Goal: Task Accomplishment & Management: Complete application form

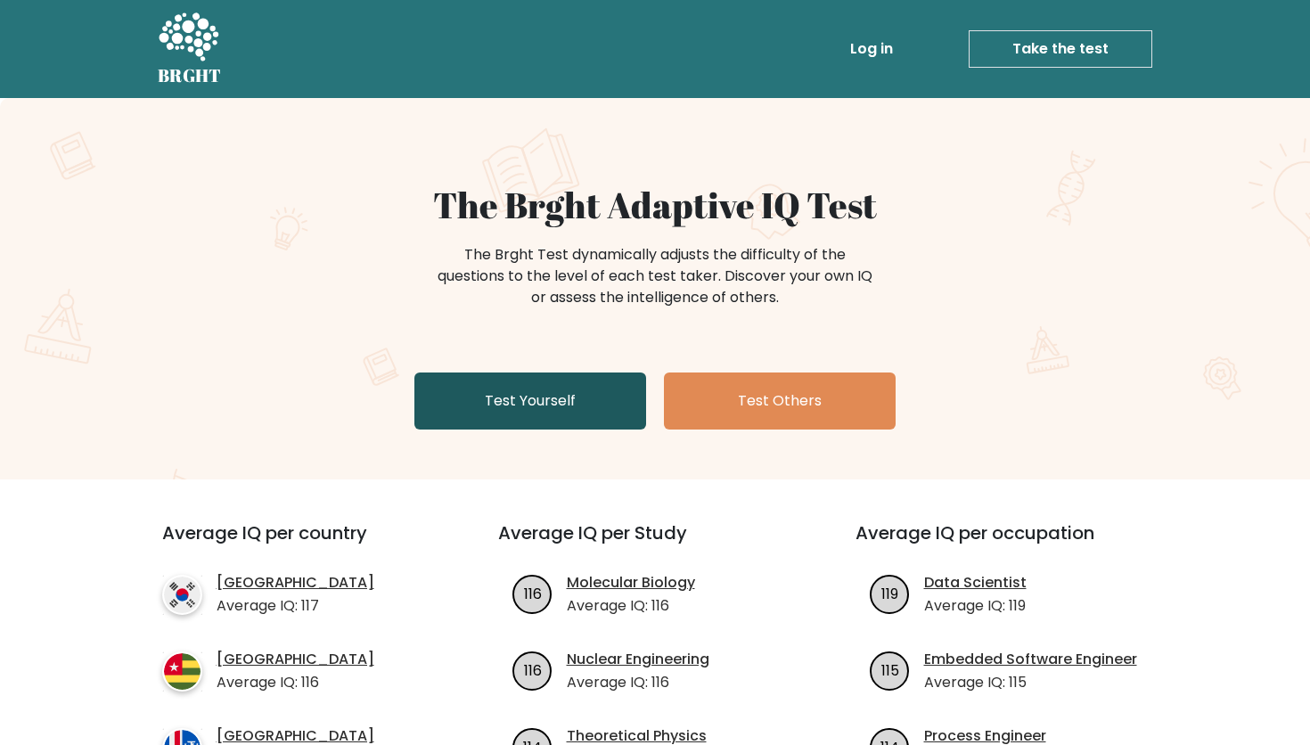
click at [575, 414] on link "Test Yourself" at bounding box center [530, 401] width 232 height 57
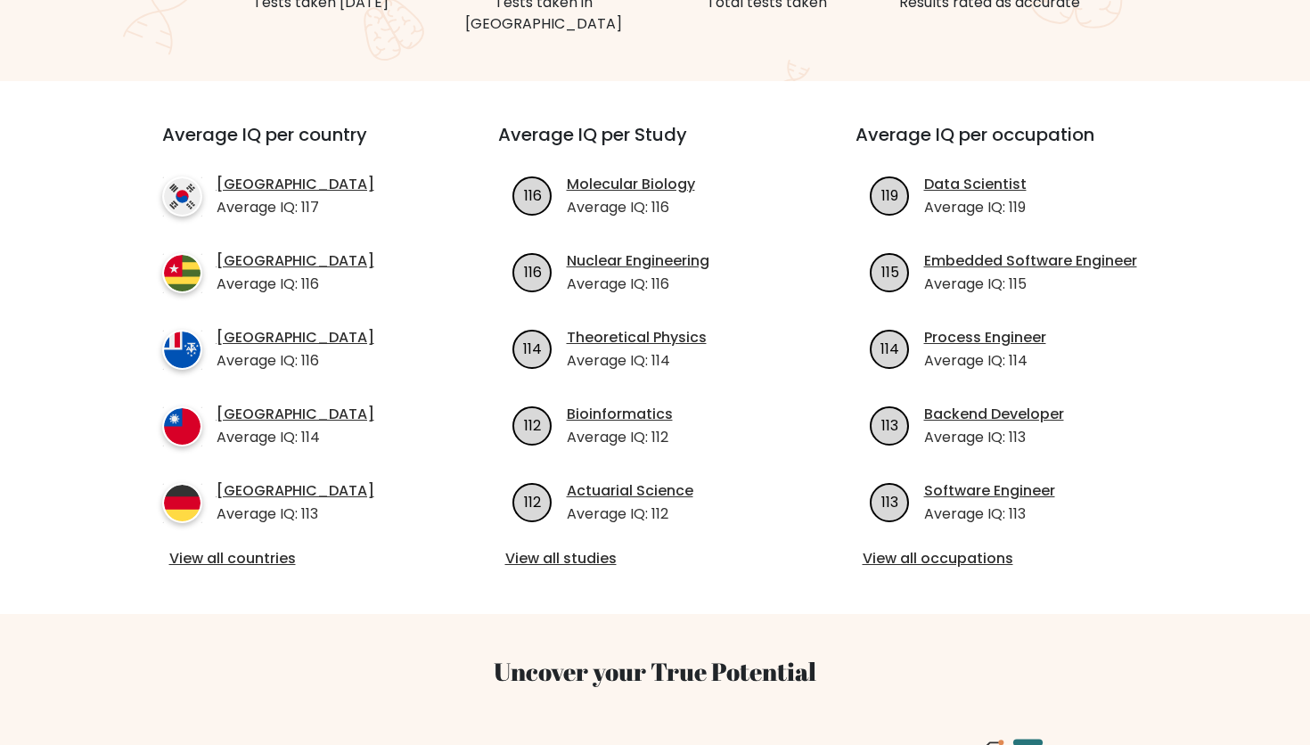
scroll to position [570, 0]
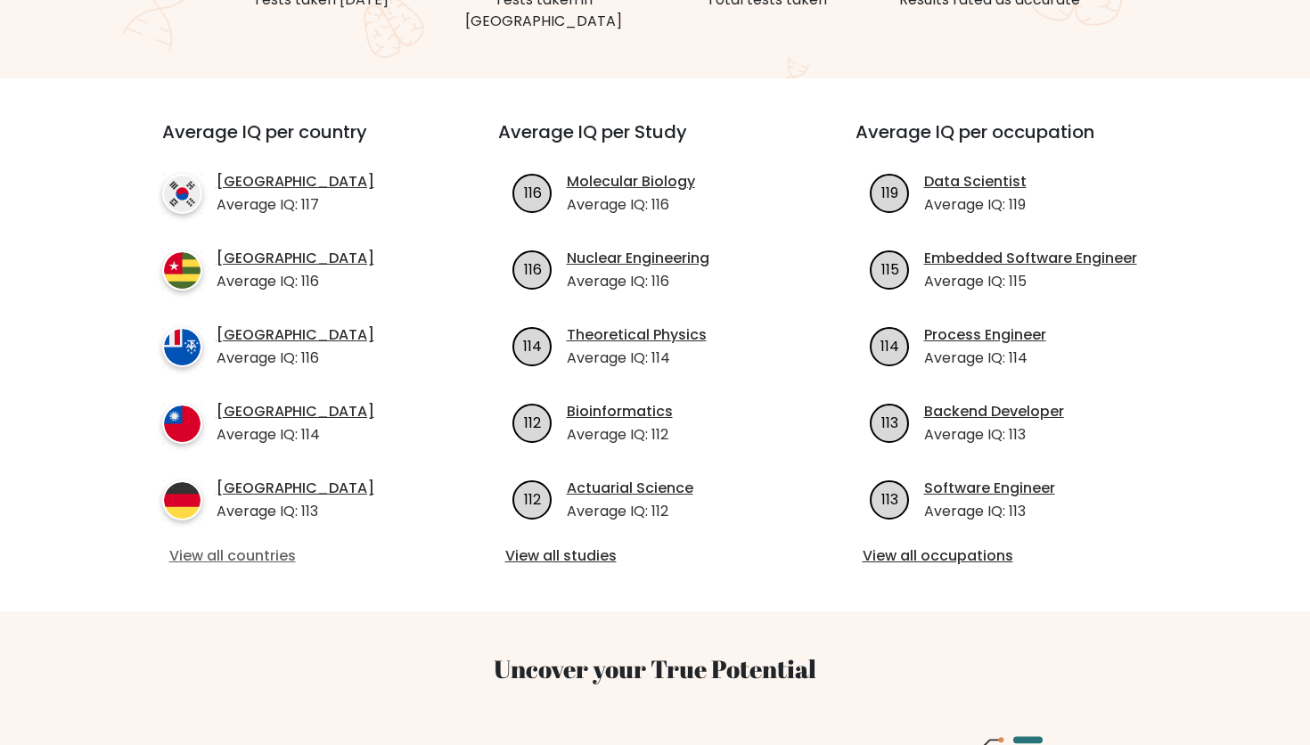
click at [252, 545] on link "View all countries" at bounding box center [298, 555] width 258 height 21
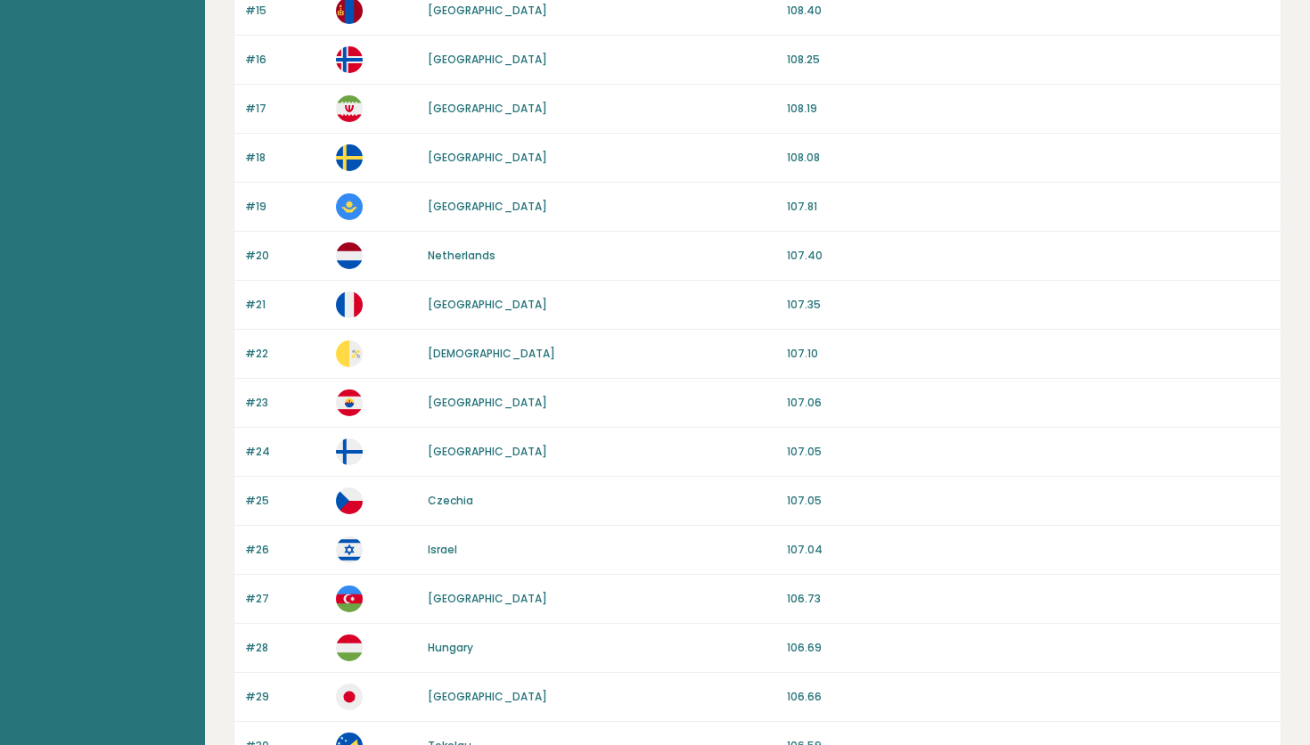
scroll to position [1570, 0]
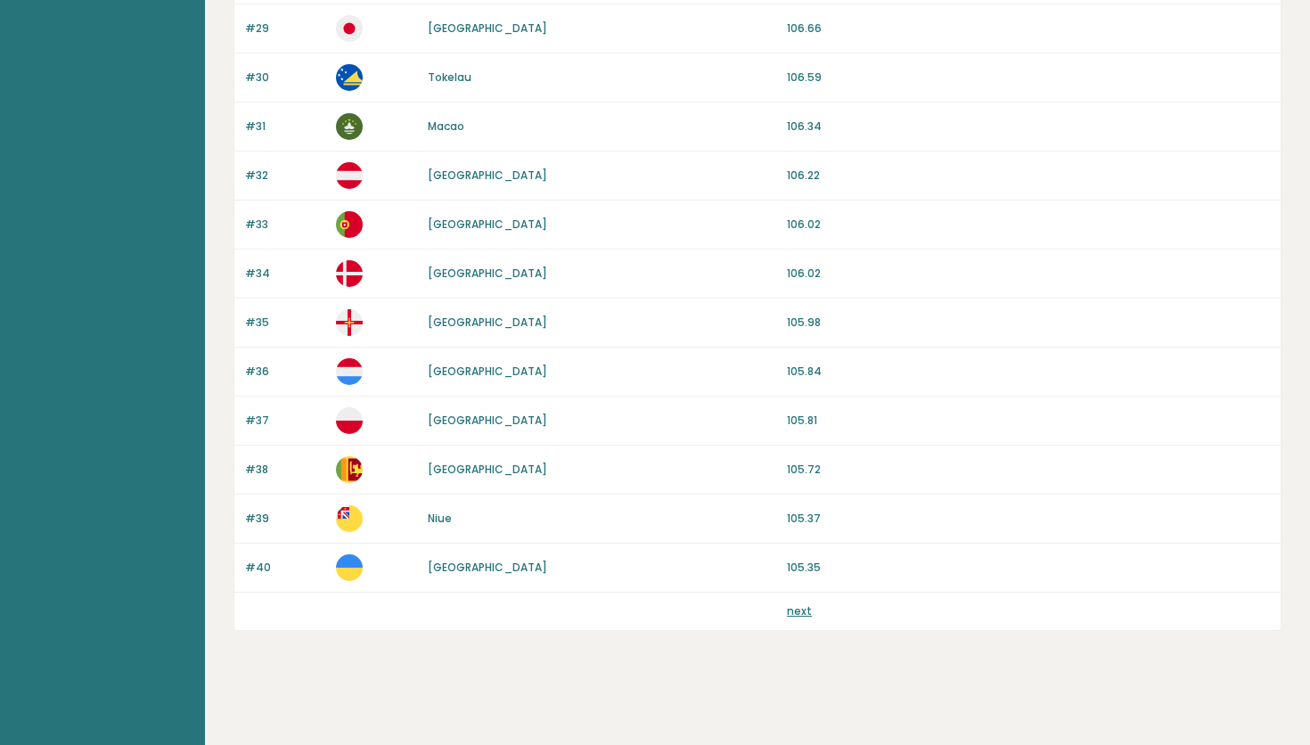
click at [800, 617] on link "next" at bounding box center [799, 610] width 25 height 15
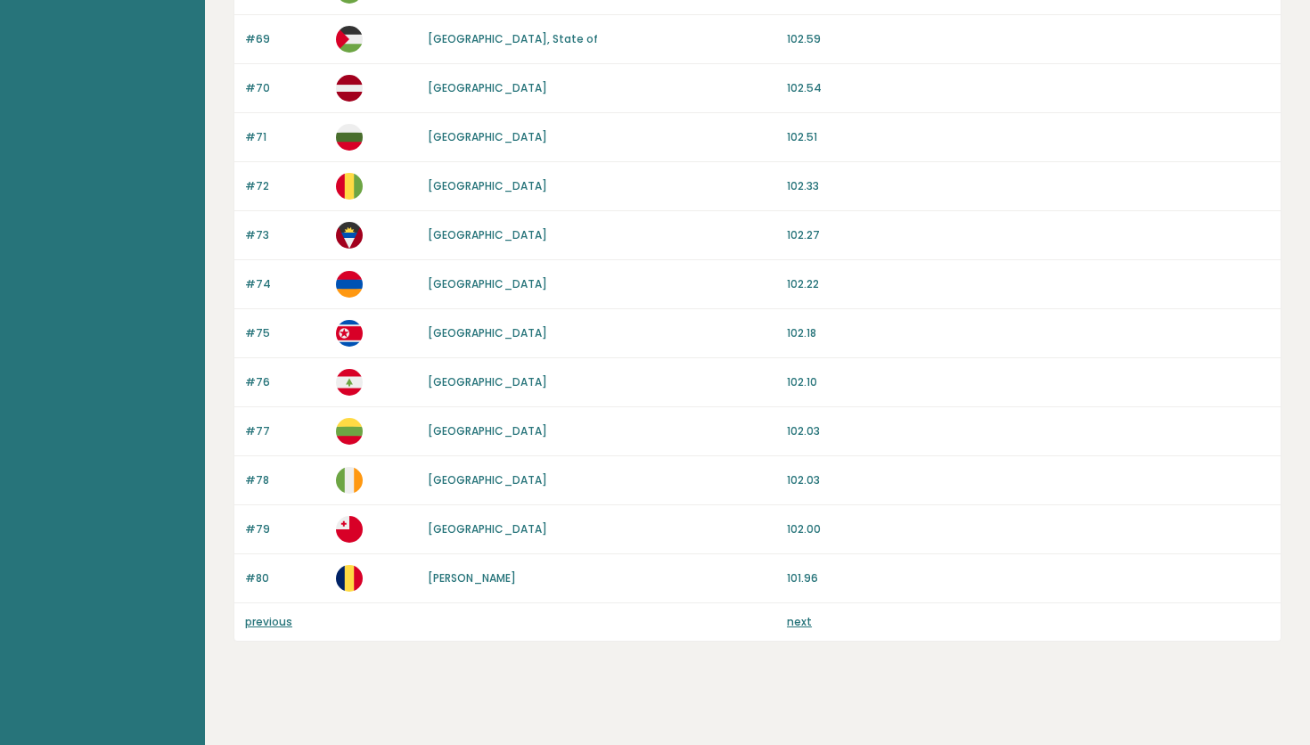
scroll to position [1570, 0]
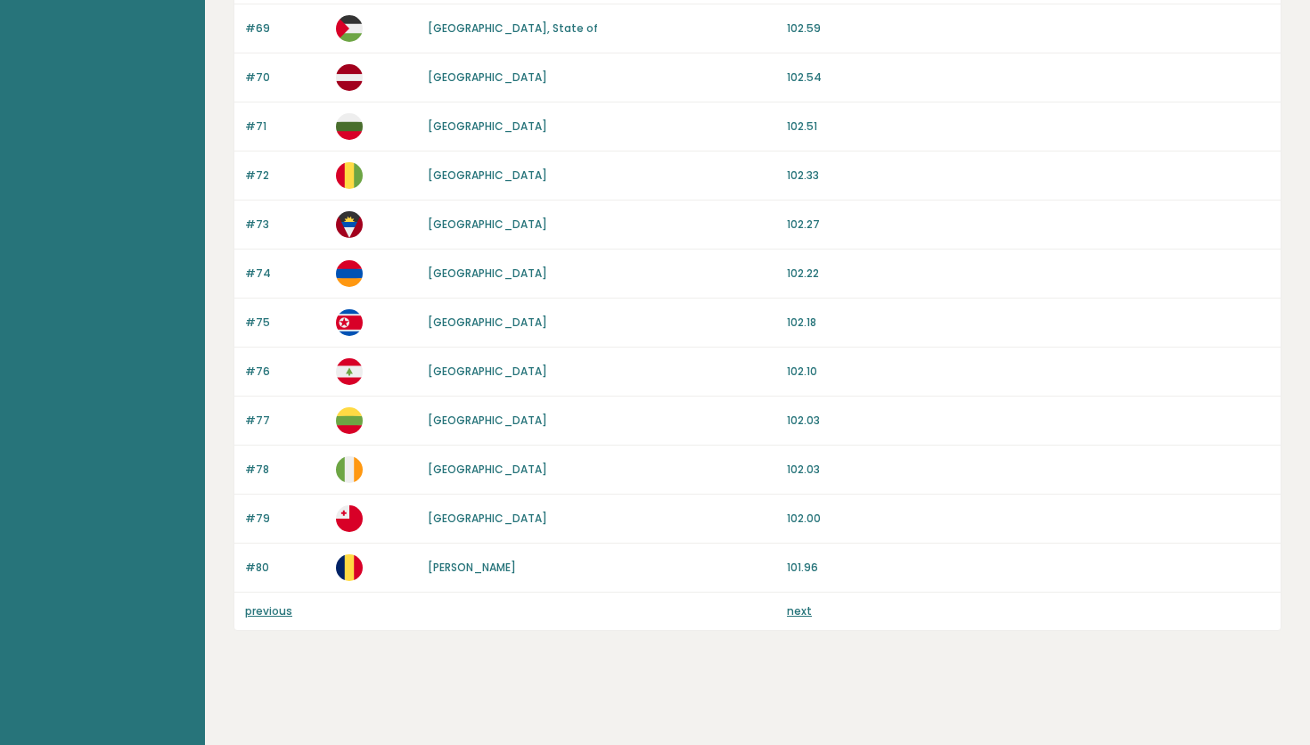
click at [803, 614] on link "next" at bounding box center [799, 610] width 25 height 15
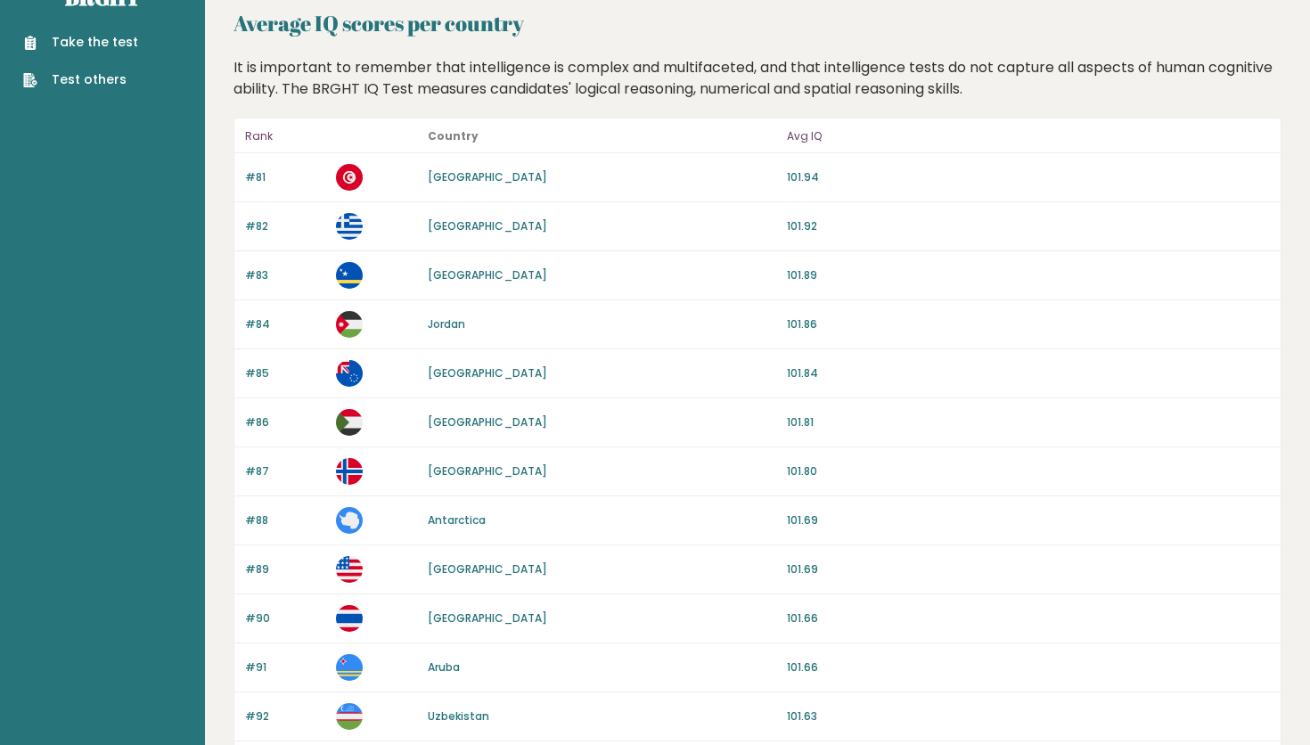
scroll to position [53, 0]
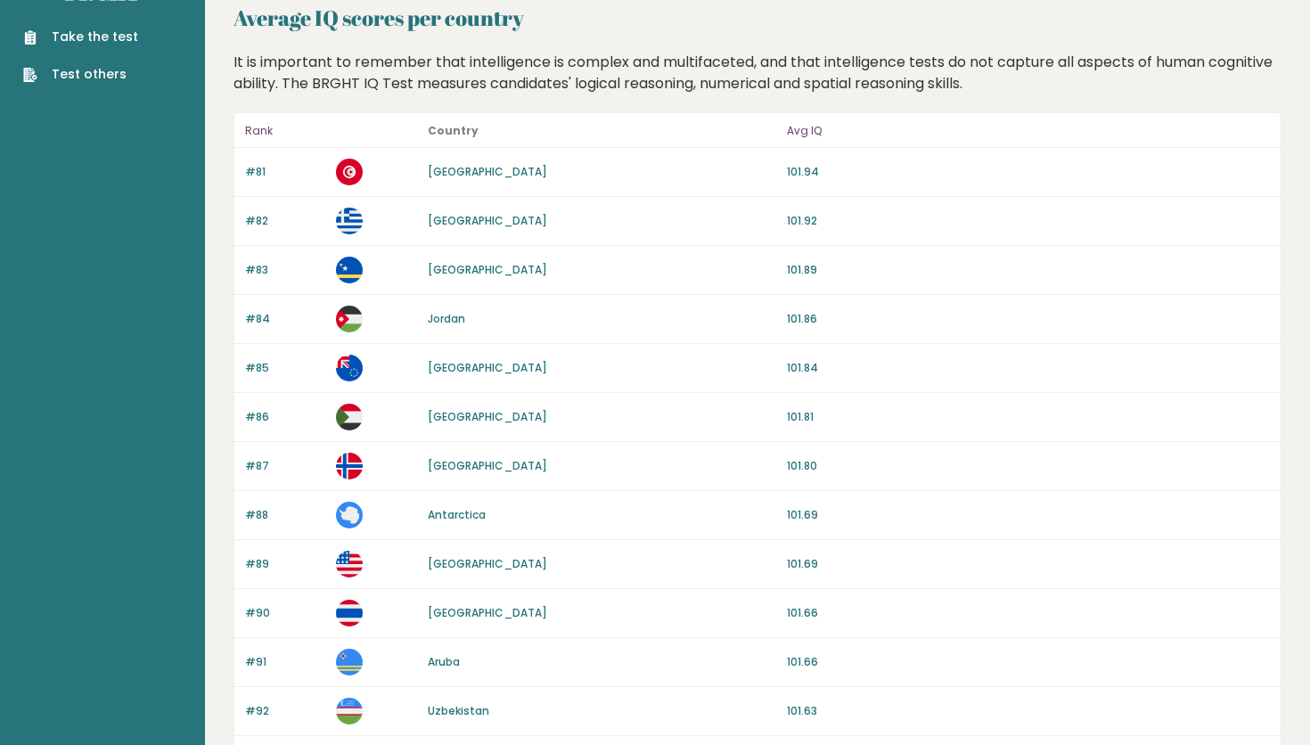
click at [121, 41] on link "Take the test" at bounding box center [80, 37] width 115 height 19
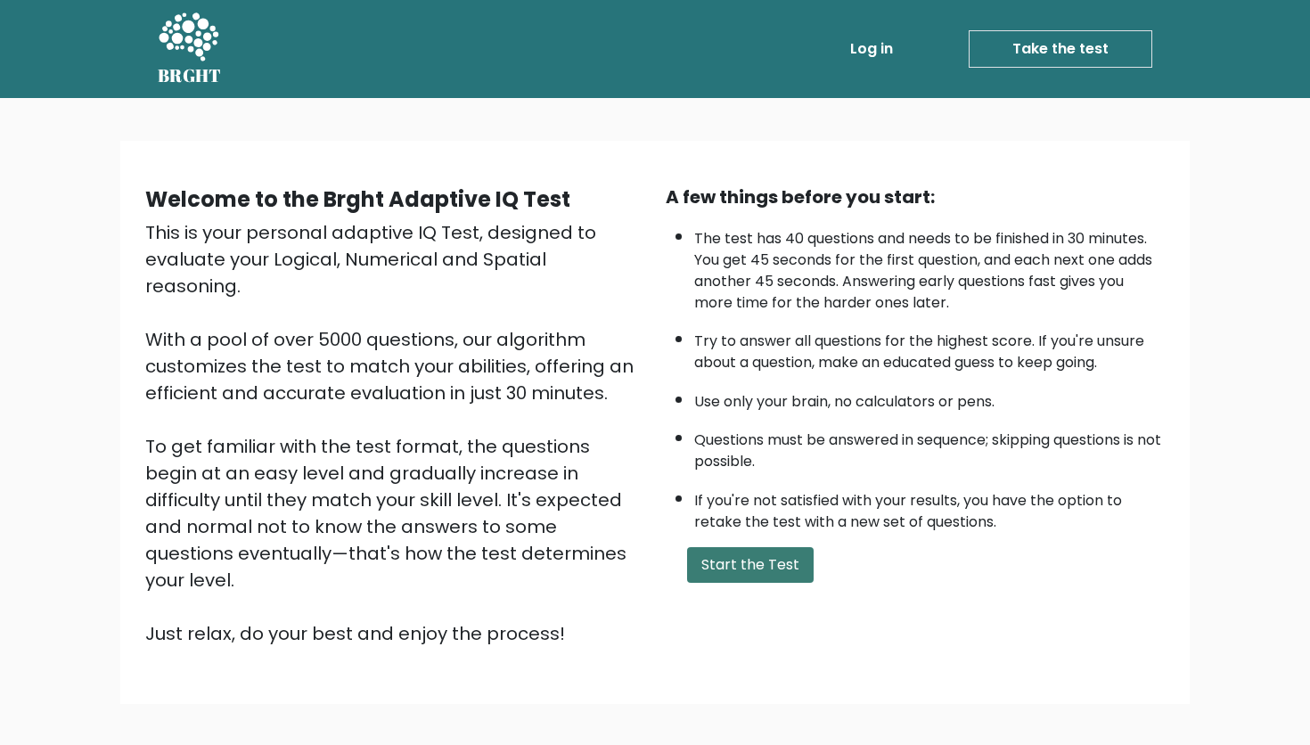
click at [759, 567] on button "Start the Test" at bounding box center [750, 565] width 127 height 36
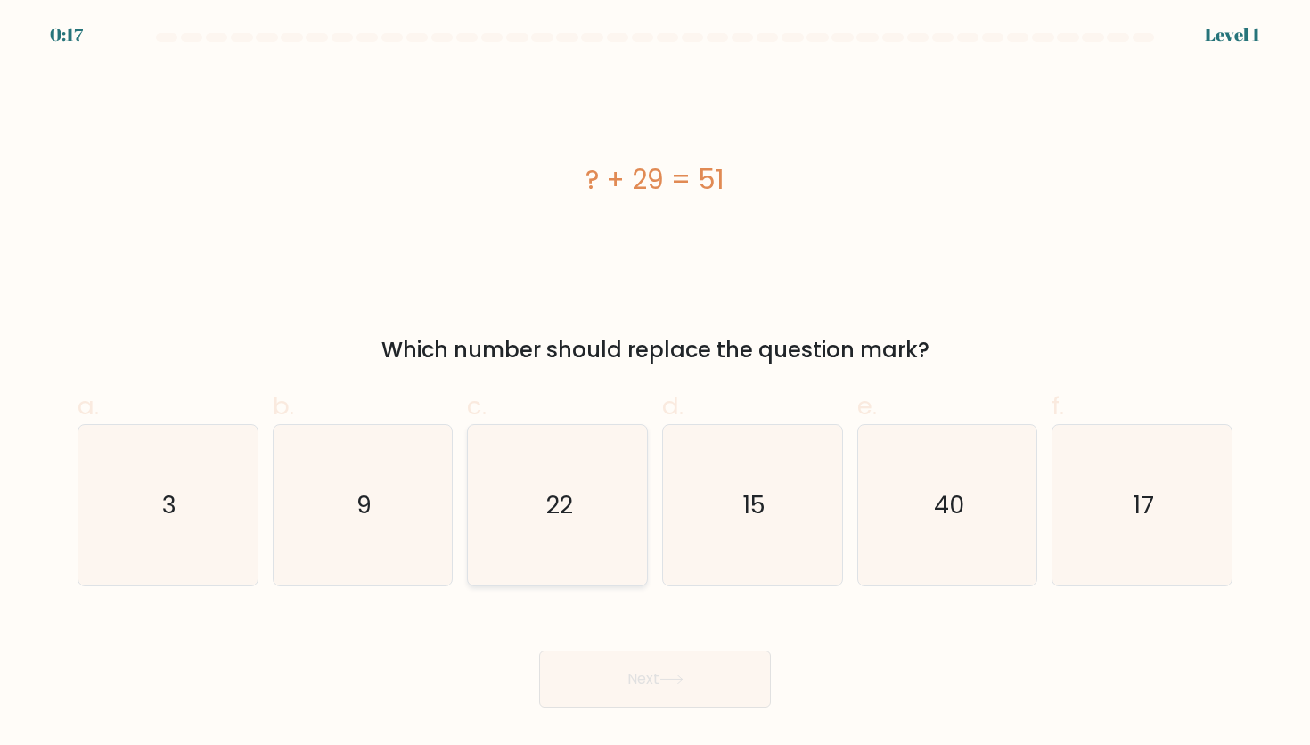
click at [561, 498] on text "22" at bounding box center [558, 504] width 27 height 33
click at [655, 384] on input "c. 22" at bounding box center [655, 379] width 1 height 12
radio input "true"
click at [660, 693] on button "Next" at bounding box center [655, 679] width 232 height 57
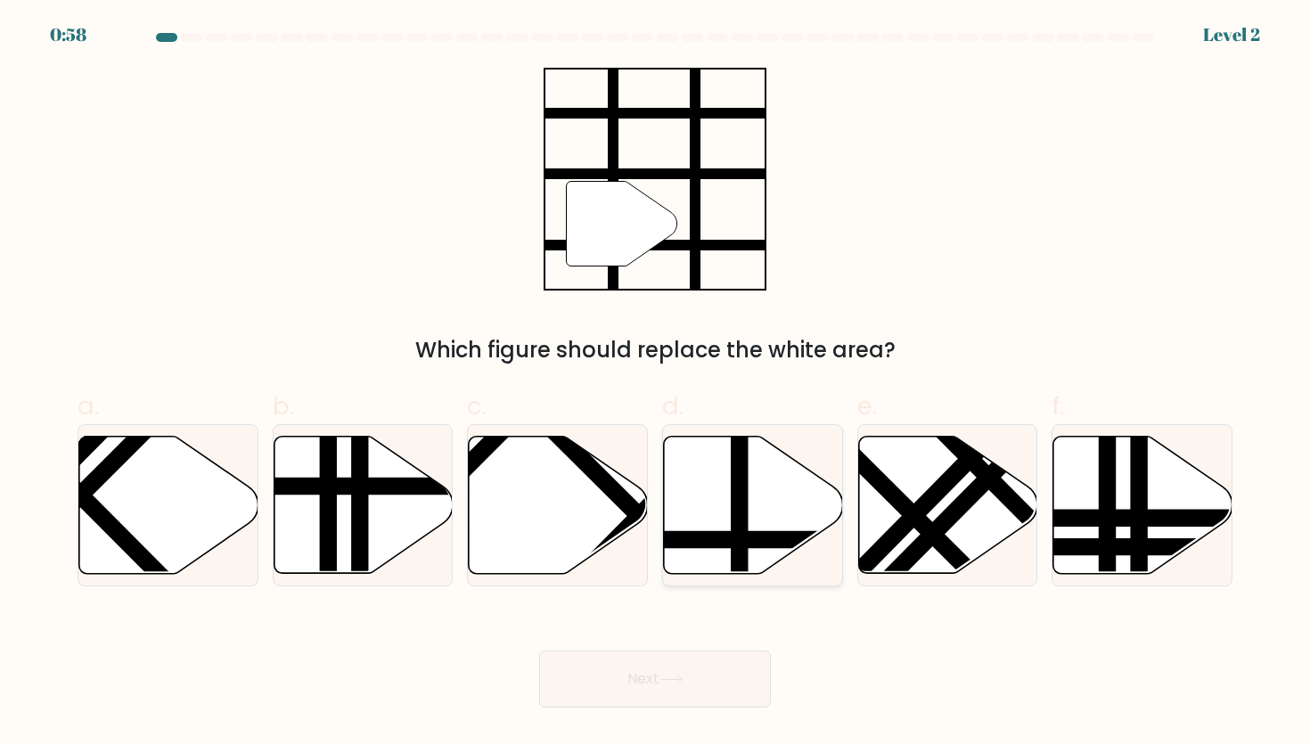
click at [693, 539] on line at bounding box center [807, 539] width 361 height 0
click at [656, 384] on input "d." at bounding box center [655, 379] width 1 height 12
radio input "true"
click at [667, 675] on button "Next" at bounding box center [655, 679] width 232 height 57
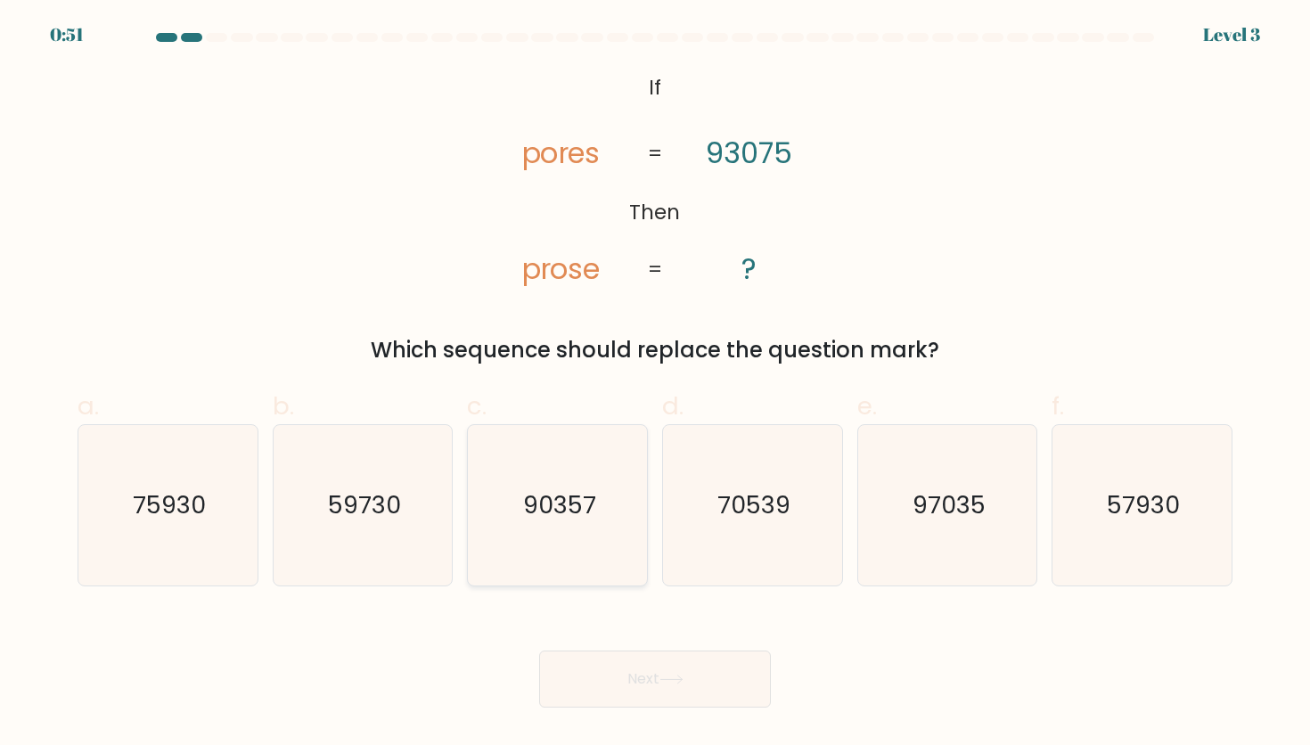
click at [603, 506] on icon "90357" at bounding box center [558, 505] width 160 height 160
click at [655, 384] on input "c. 90357" at bounding box center [655, 379] width 1 height 12
radio input "true"
click at [721, 680] on button "Next" at bounding box center [655, 679] width 232 height 57
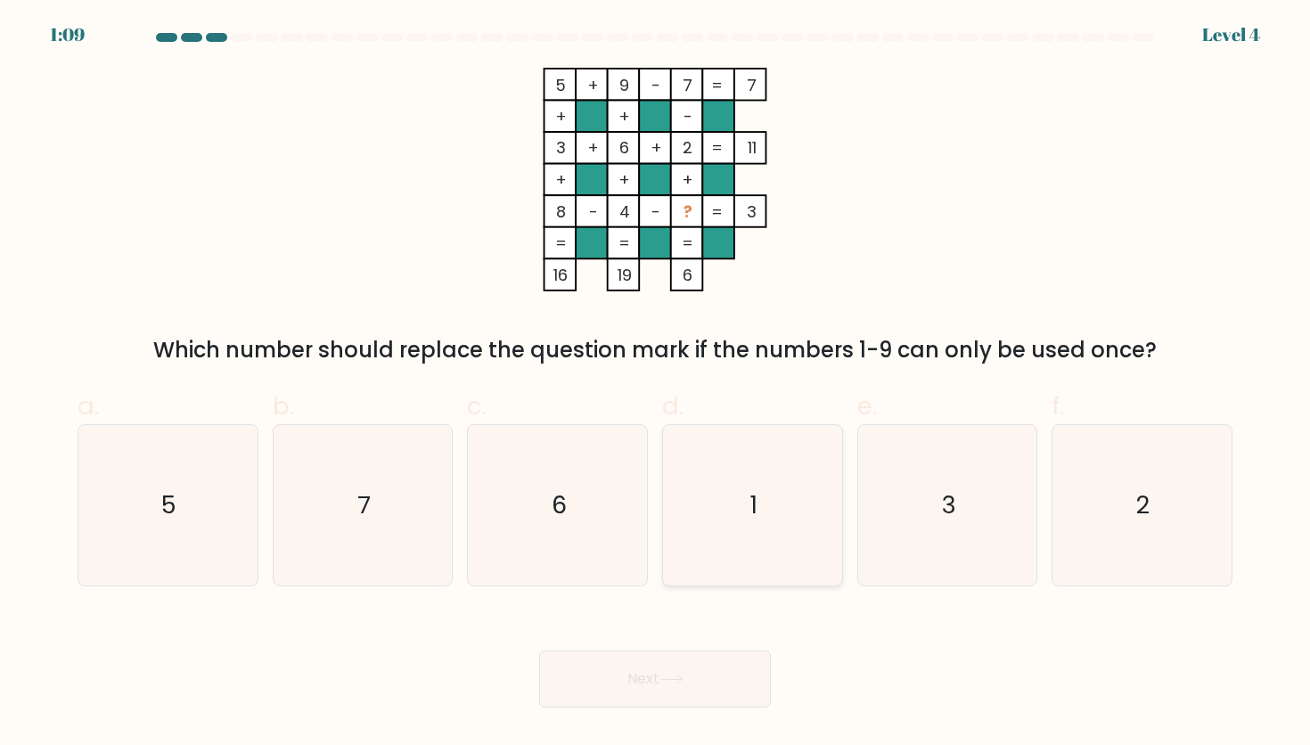
click at [739, 476] on icon "1" at bounding box center [752, 505] width 160 height 160
click at [656, 384] on input "d. 1" at bounding box center [655, 379] width 1 height 12
radio input "true"
click at [698, 683] on button "Next" at bounding box center [655, 679] width 232 height 57
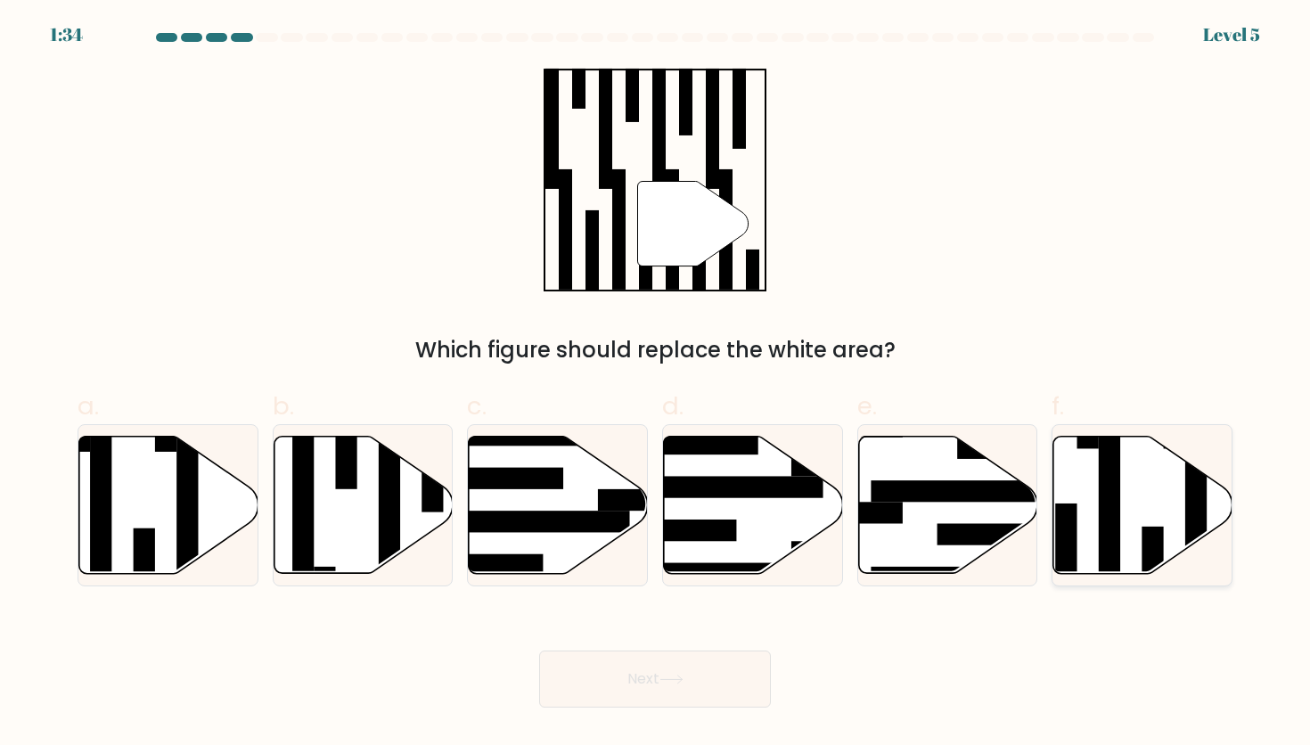
click at [1132, 484] on icon at bounding box center [1143, 505] width 179 height 137
click at [656, 384] on input "f." at bounding box center [655, 379] width 1 height 12
radio input "true"
click at [616, 684] on button "Next" at bounding box center [655, 679] width 232 height 57
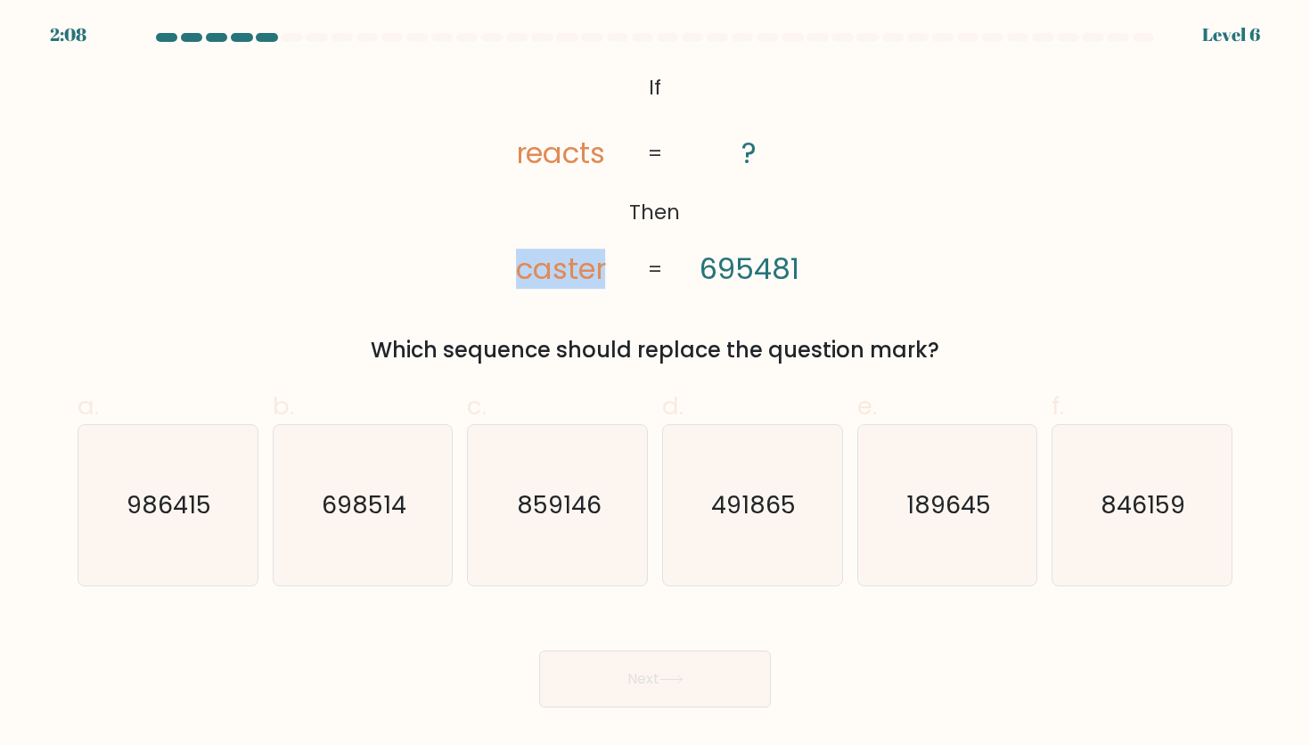
drag, startPoint x: 519, startPoint y: 276, endPoint x: 611, endPoint y: 270, distance: 92.9
click at [608, 271] on icon "@import url('https://fonts.googleapis.com/css?family=Abril+Fatface:400,100,100i…" at bounding box center [654, 180] width 363 height 224
click at [685, 302] on div "@import url('https://fonts.googleapis.com/css?family=Abril+Fatface:400,100,100i…" at bounding box center [655, 217] width 1177 height 299
click at [383, 518] on text "698514" at bounding box center [364, 504] width 85 height 33
click at [655, 384] on input "b. 698514" at bounding box center [655, 379] width 1 height 12
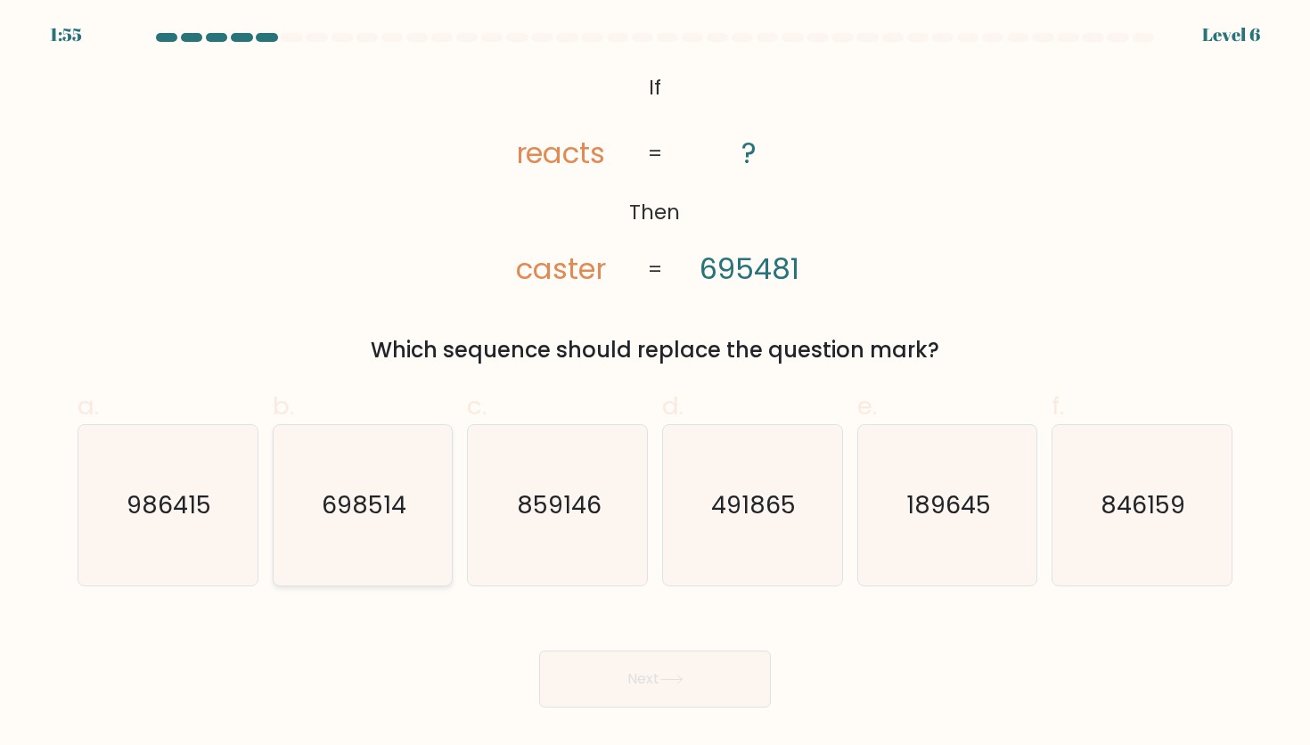
radio input "true"
click at [644, 673] on button "Next" at bounding box center [655, 679] width 232 height 57
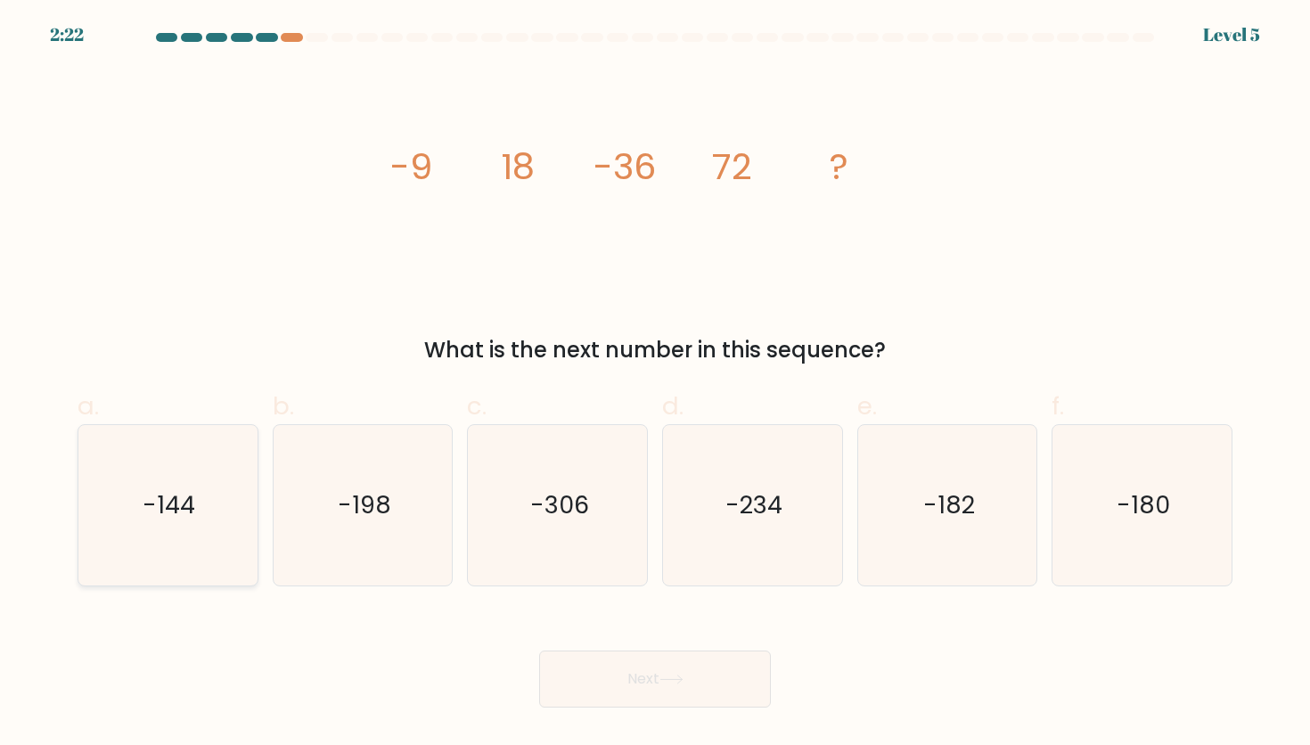
click at [235, 545] on icon "-144" at bounding box center [167, 505] width 160 height 160
click at [655, 384] on input "a. -144" at bounding box center [655, 379] width 1 height 12
radio input "true"
click at [677, 687] on button "Next" at bounding box center [655, 679] width 232 height 57
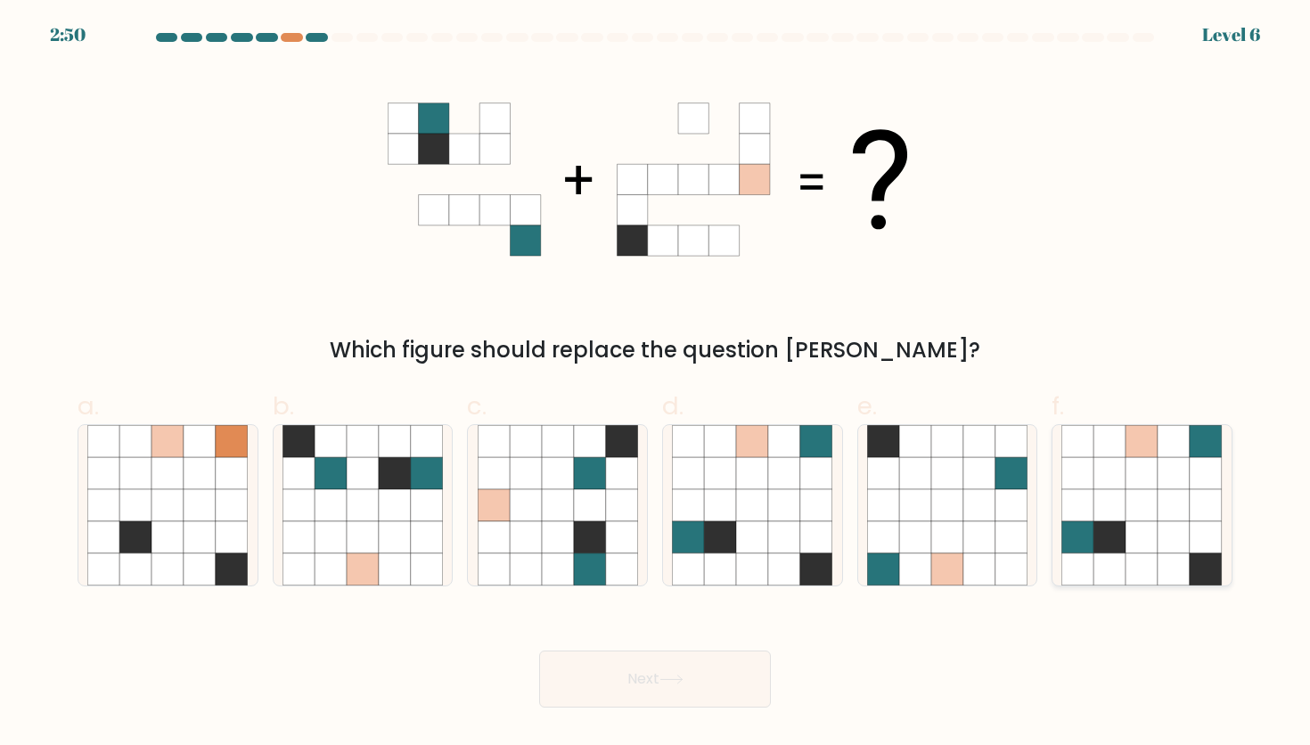
click at [1096, 481] on icon at bounding box center [1111, 473] width 32 height 32
click at [656, 384] on input "f." at bounding box center [655, 379] width 1 height 12
radio input "true"
click at [969, 493] on icon at bounding box center [980, 505] width 32 height 32
click at [656, 384] on input "e." at bounding box center [655, 379] width 1 height 12
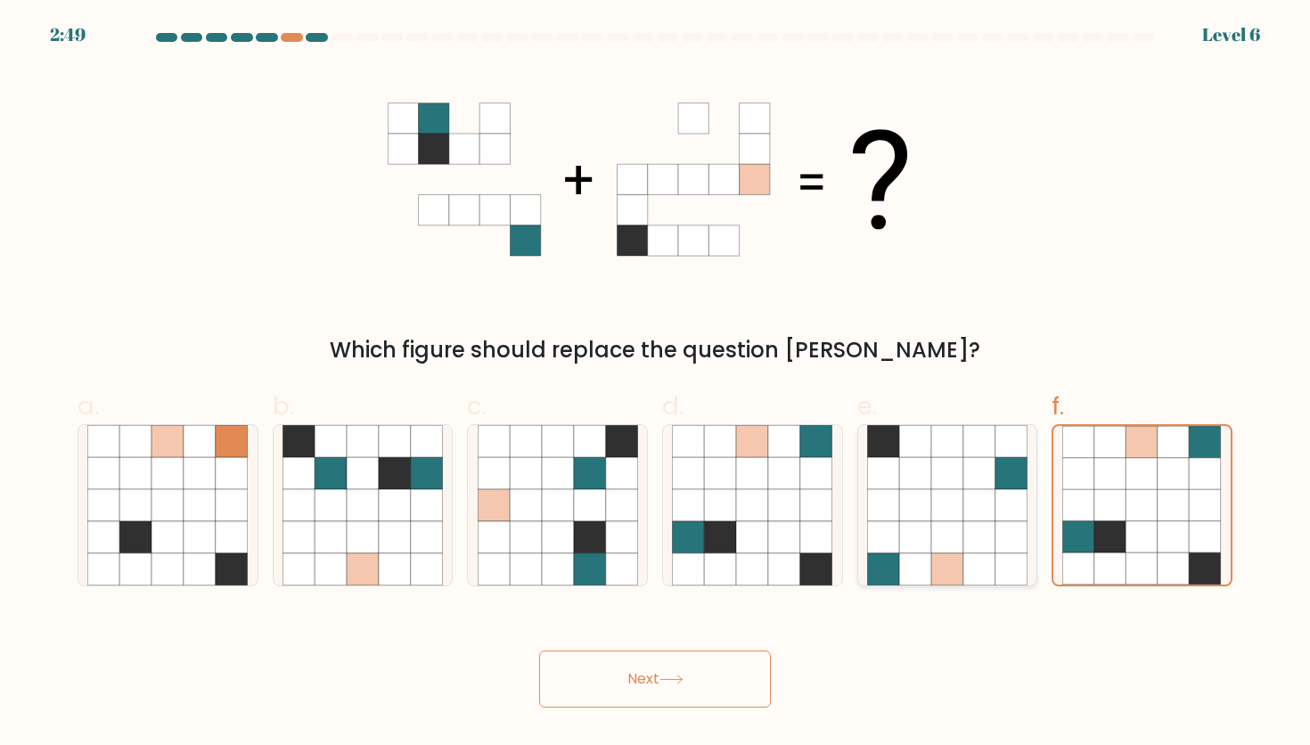
radio input "true"
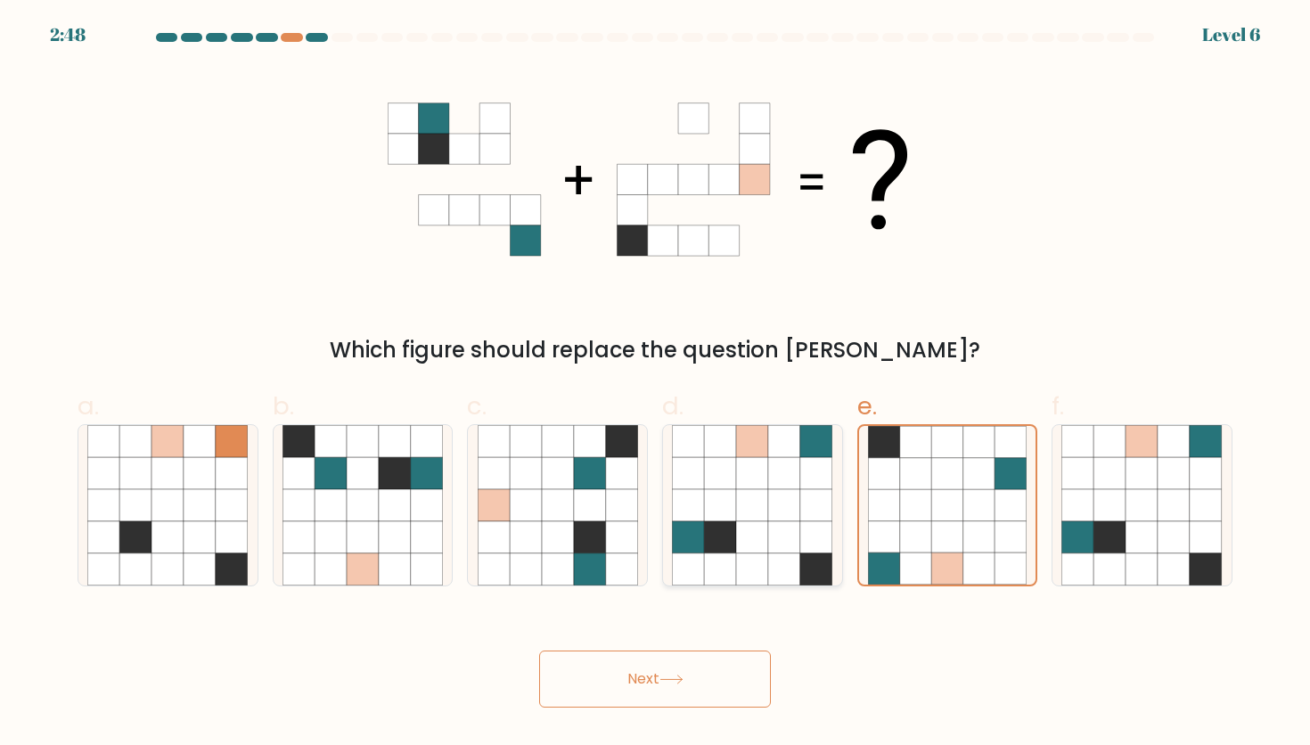
click at [807, 504] on icon at bounding box center [816, 505] width 32 height 32
click at [656, 384] on input "d." at bounding box center [655, 379] width 1 height 12
radio input "true"
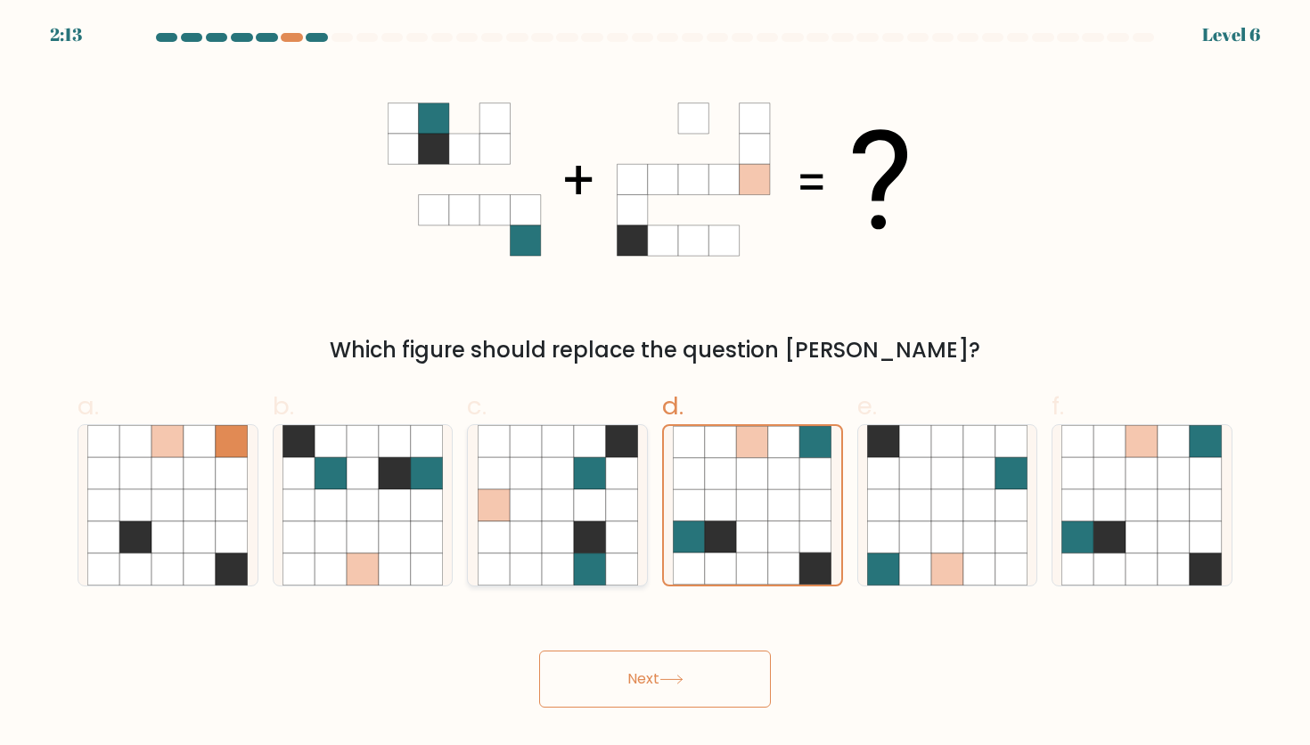
click at [547, 537] on icon at bounding box center [558, 537] width 32 height 32
click at [655, 384] on input "c." at bounding box center [655, 379] width 1 height 12
radio input "true"
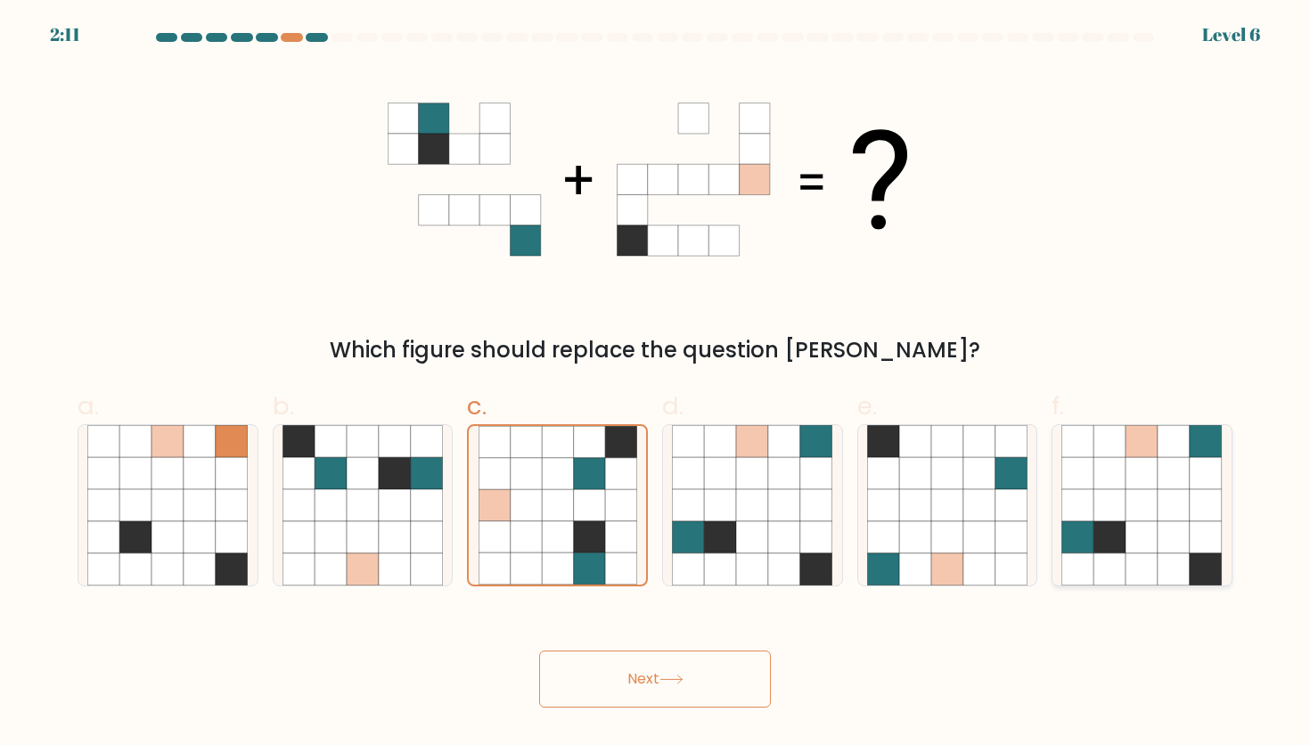
click at [1082, 513] on icon at bounding box center [1078, 505] width 32 height 32
click at [656, 384] on input "f." at bounding box center [655, 379] width 1 height 12
radio input "true"
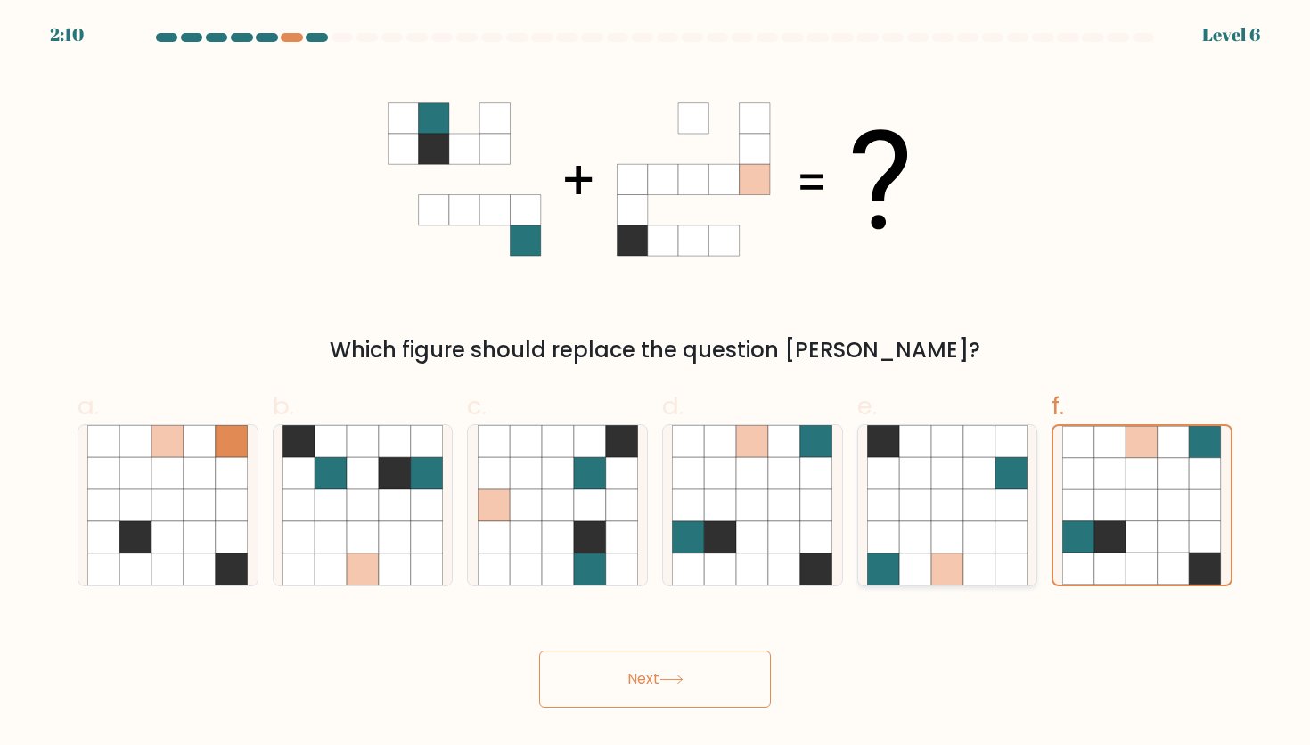
click at [923, 513] on icon at bounding box center [915, 505] width 32 height 32
click at [656, 384] on input "e." at bounding box center [655, 379] width 1 height 12
radio input "true"
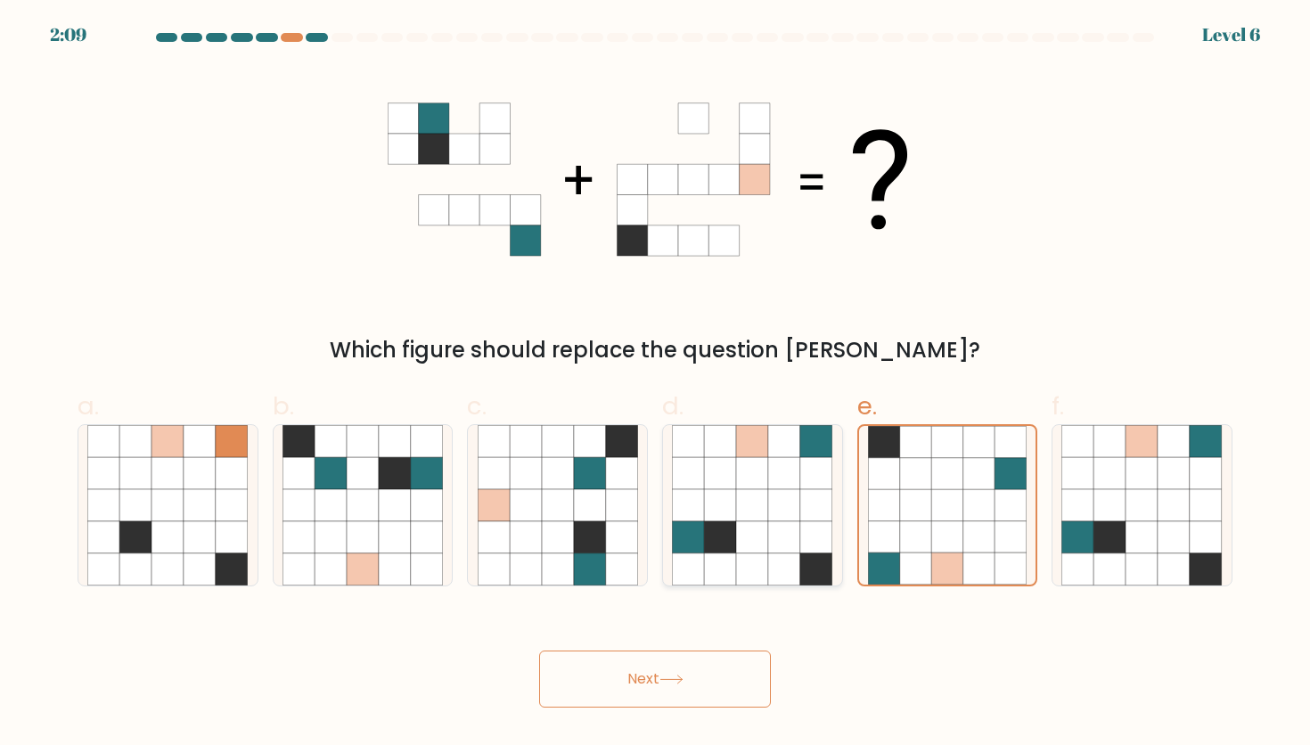
click at [748, 506] on icon at bounding box center [752, 505] width 32 height 32
click at [656, 384] on input "d." at bounding box center [655, 379] width 1 height 12
radio input "true"
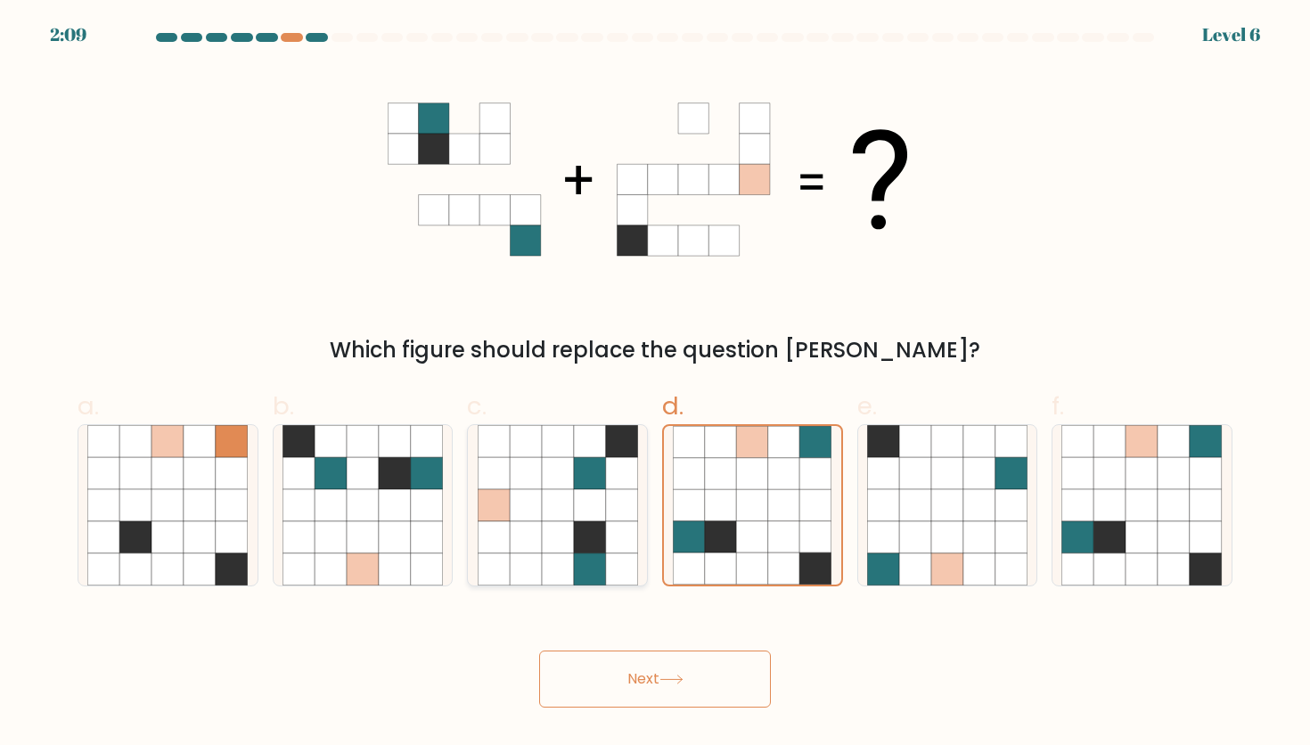
click at [606, 501] on icon at bounding box center [621, 505] width 32 height 32
click at [655, 384] on input "c." at bounding box center [655, 379] width 1 height 12
radio input "true"
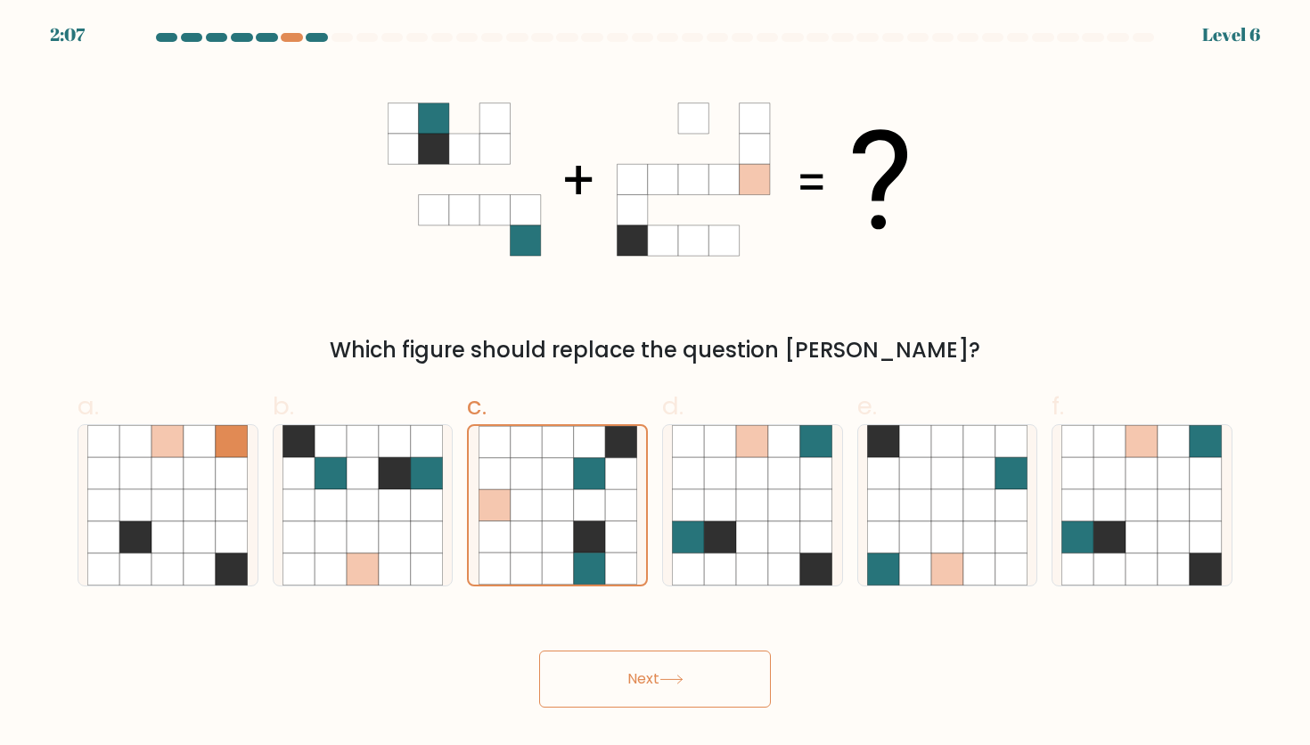
click at [718, 667] on button "Next" at bounding box center [655, 679] width 232 height 57
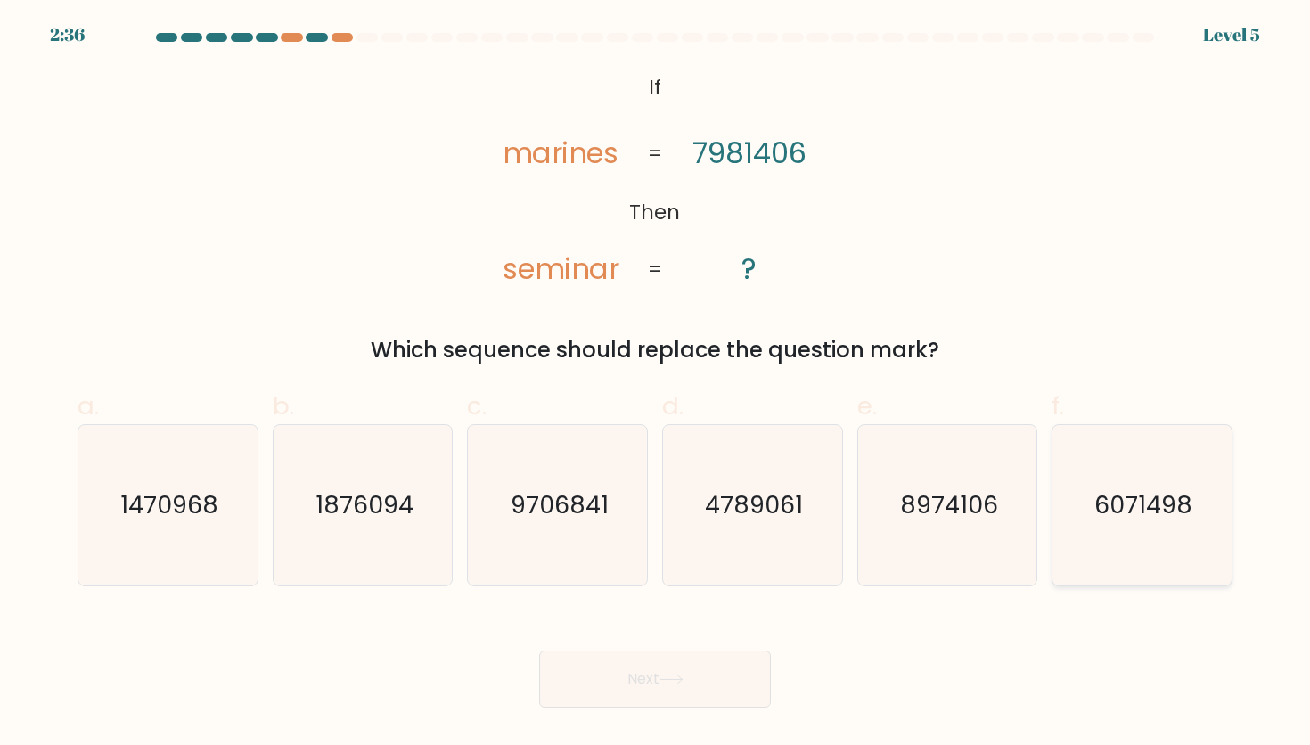
click at [1157, 536] on icon "6071498" at bounding box center [1142, 505] width 160 height 160
click at [656, 384] on input "f. 6071498" at bounding box center [655, 379] width 1 height 12
radio input "true"
click at [751, 685] on button "Next" at bounding box center [655, 679] width 232 height 57
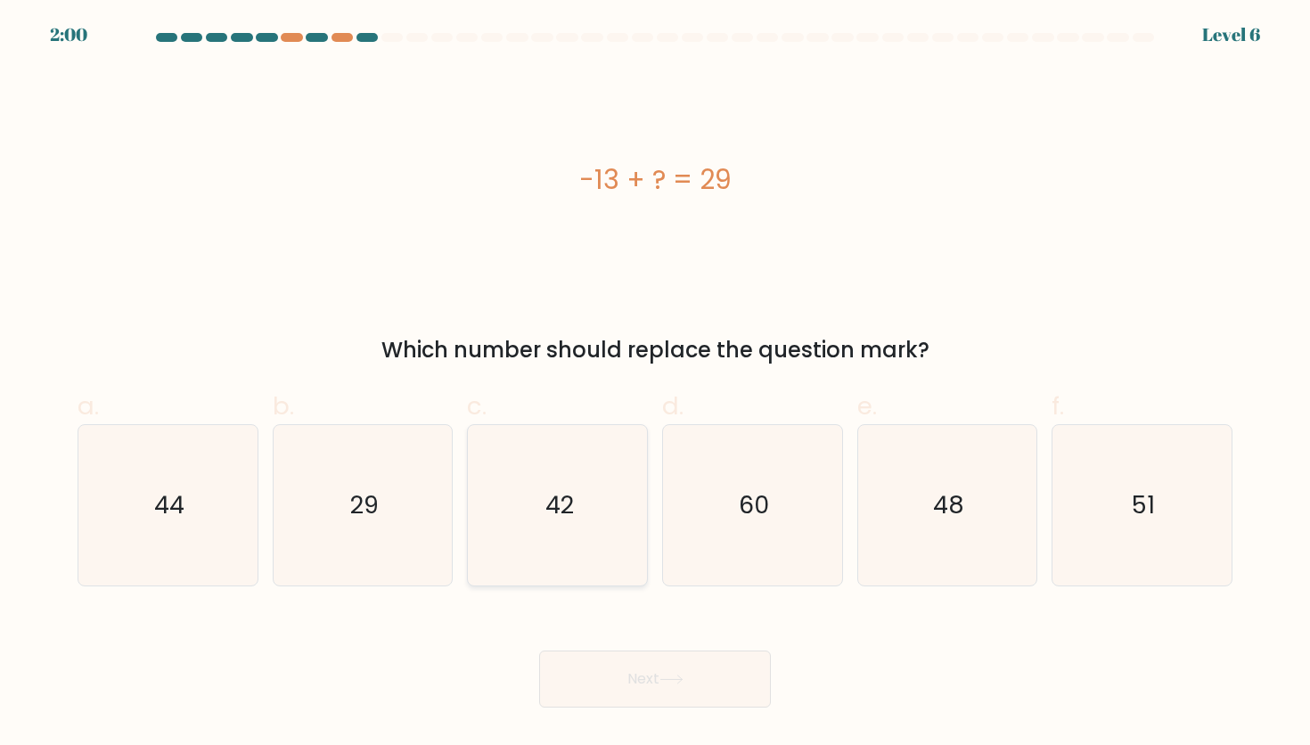
click at [618, 508] on icon "42" at bounding box center [558, 505] width 160 height 160
click at [655, 384] on input "c. 42" at bounding box center [655, 379] width 1 height 12
radio input "true"
click at [693, 688] on button "Next" at bounding box center [655, 679] width 232 height 57
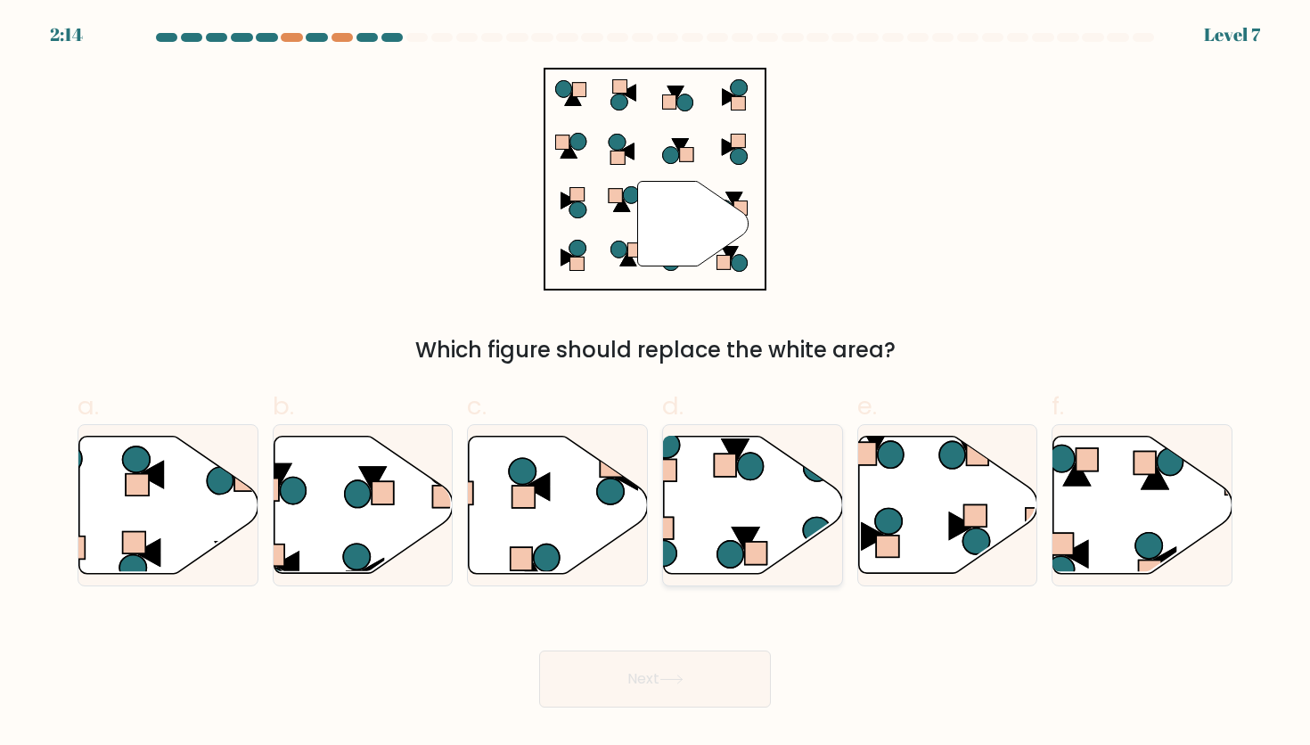
click at [755, 495] on icon at bounding box center [753, 505] width 179 height 137
click at [656, 384] on input "d." at bounding box center [655, 379] width 1 height 12
radio input "true"
click at [167, 544] on icon at bounding box center [168, 505] width 179 height 137
click at [655, 384] on input "a." at bounding box center [655, 379] width 1 height 12
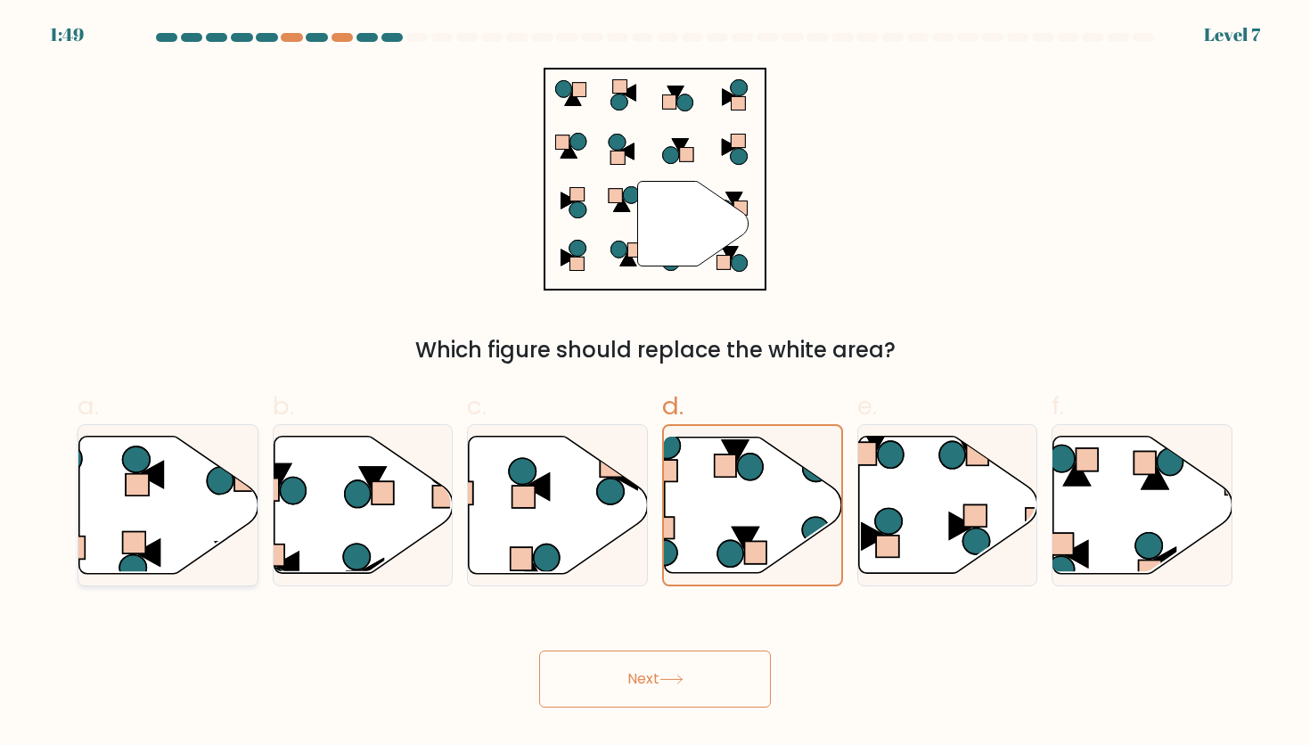
radio input "true"
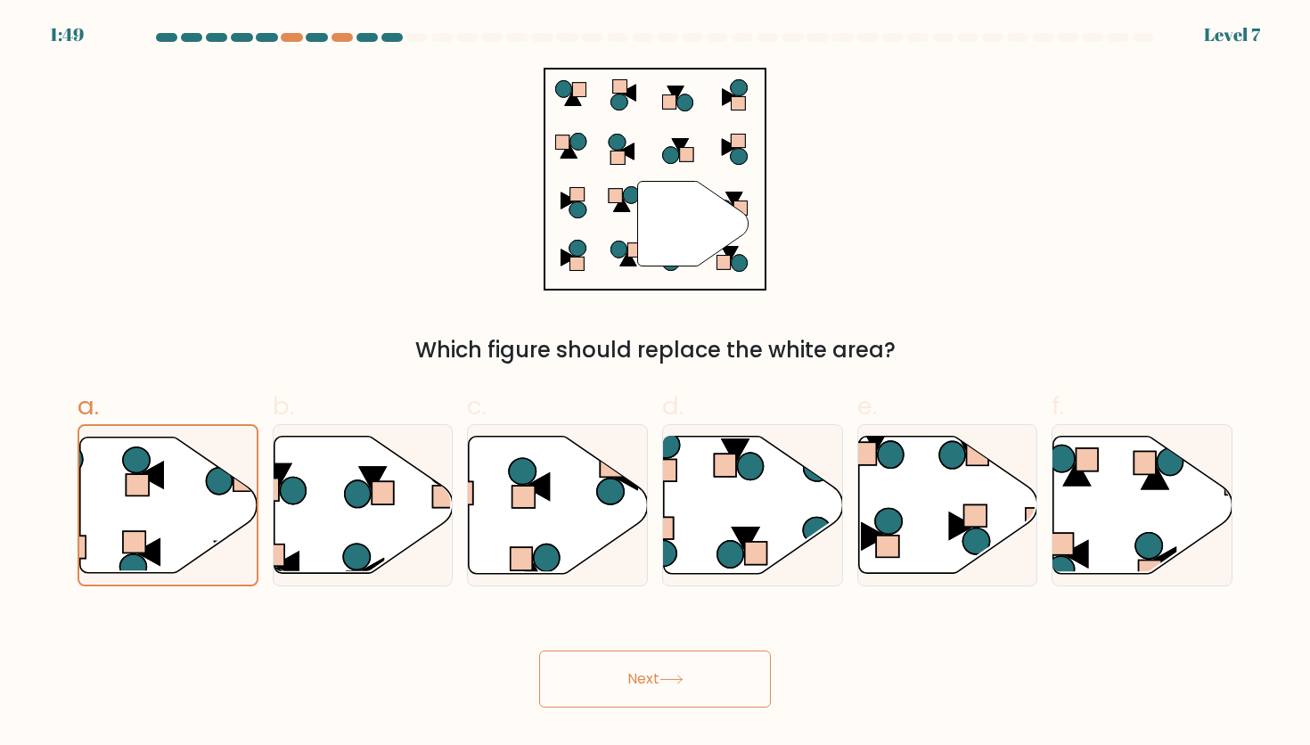
click at [613, 685] on button "Next" at bounding box center [655, 679] width 232 height 57
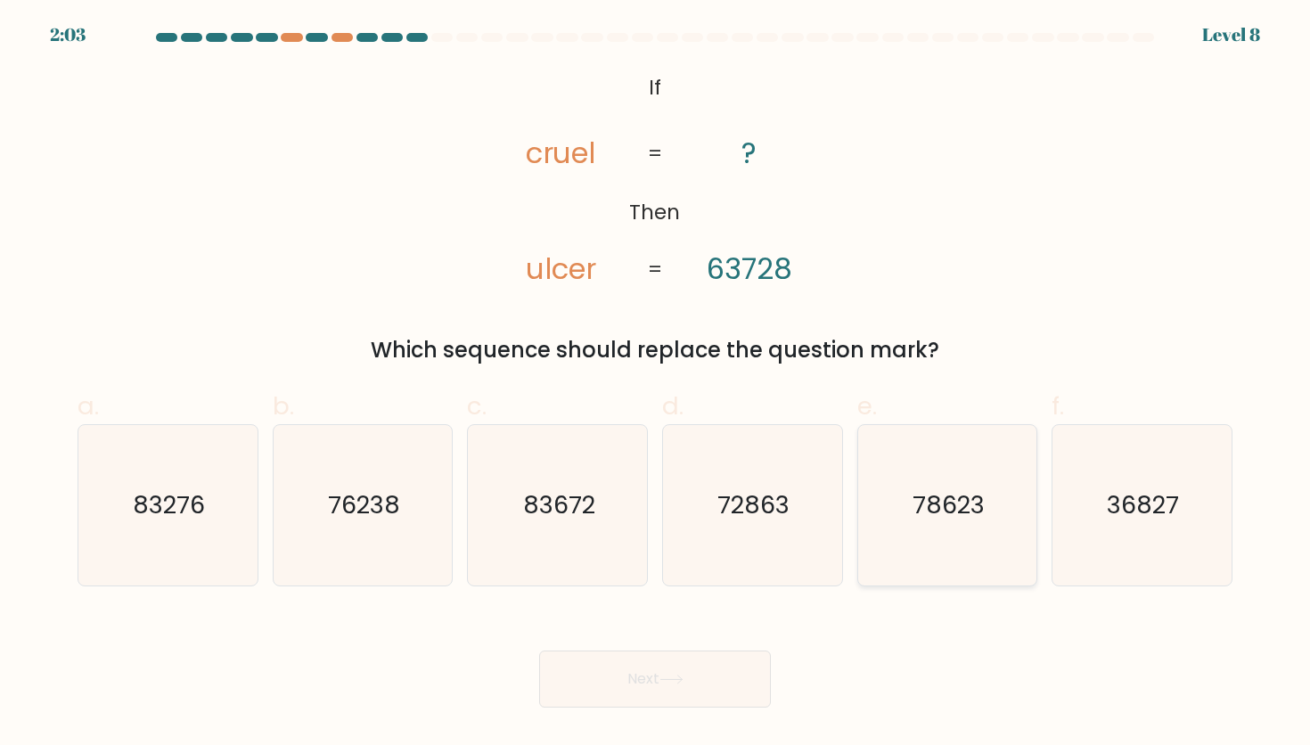
click at [916, 476] on icon "78623" at bounding box center [947, 505] width 160 height 160
click at [656, 384] on input "e. 78623" at bounding box center [655, 379] width 1 height 12
radio input "true"
click at [718, 666] on button "Next" at bounding box center [655, 679] width 232 height 57
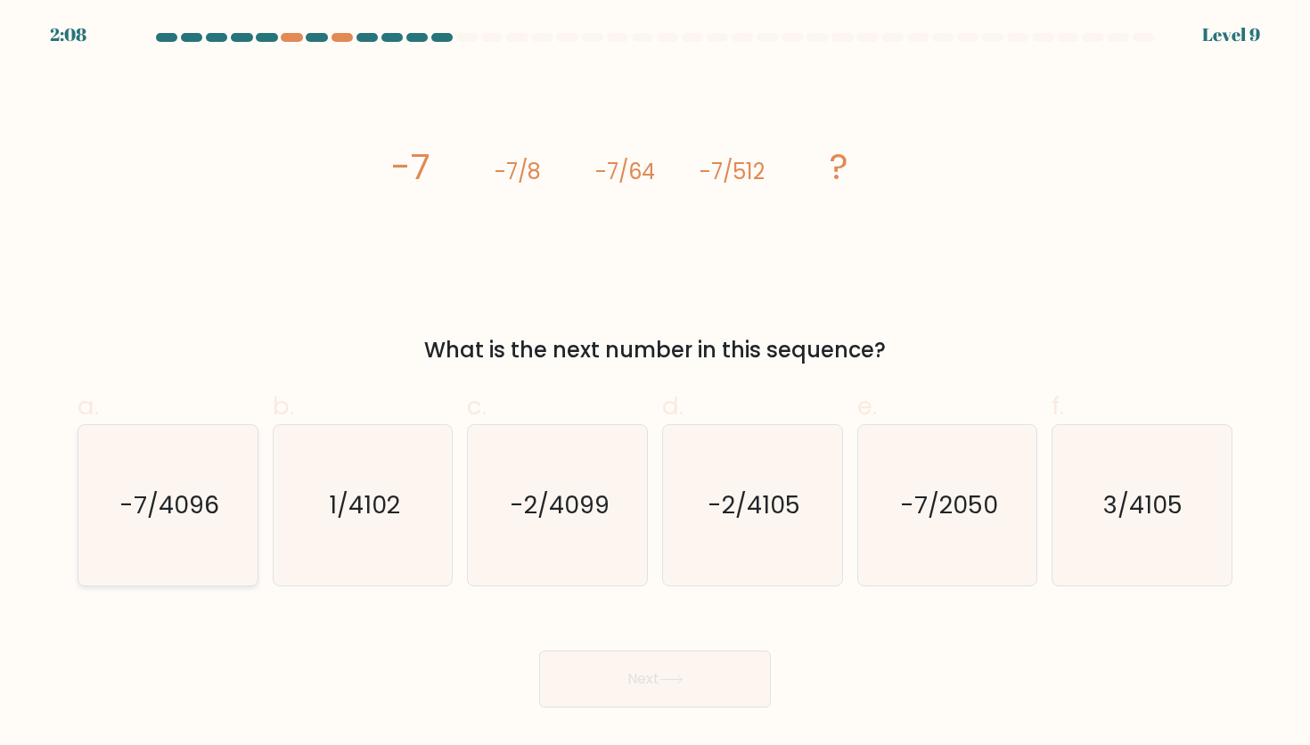
click at [216, 520] on text "-7/4096" at bounding box center [169, 504] width 100 height 33
click at [655, 384] on input "a. -7/4096" at bounding box center [655, 379] width 1 height 12
radio input "true"
click at [605, 672] on button "Next" at bounding box center [655, 679] width 232 height 57
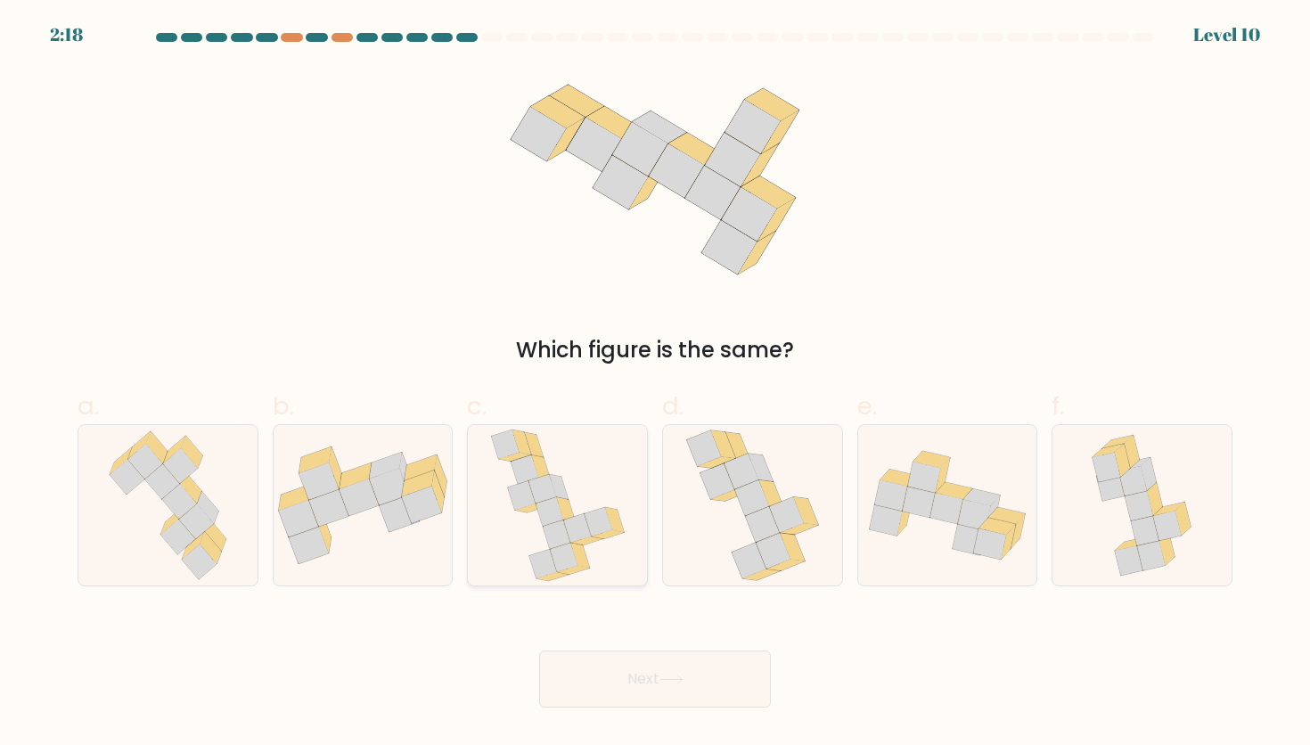
click at [550, 531] on icon at bounding box center [557, 535] width 28 height 29
click at [655, 384] on input "c." at bounding box center [655, 379] width 1 height 12
radio input "true"
click at [675, 684] on icon at bounding box center [672, 680] width 24 height 10
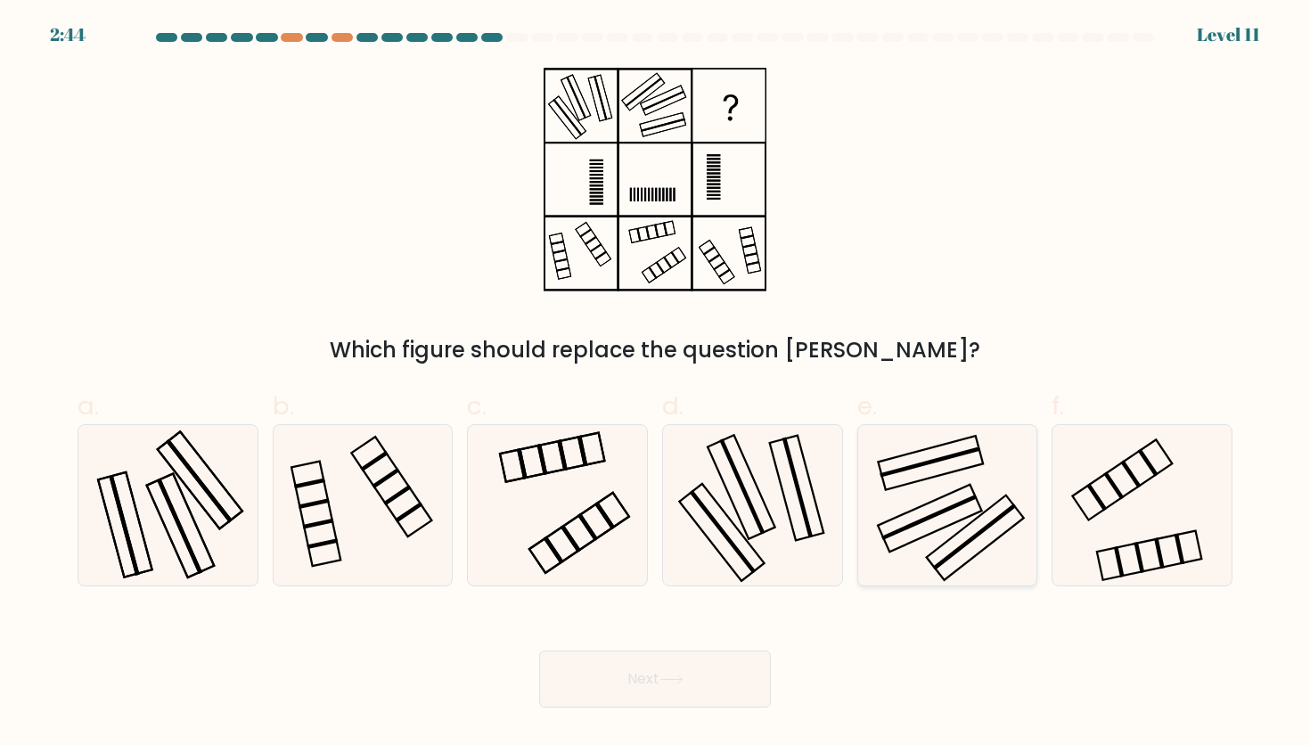
click at [898, 529] on icon at bounding box center [947, 505] width 160 height 160
click at [656, 384] on input "e." at bounding box center [655, 379] width 1 height 12
radio input "true"
click at [728, 451] on rect at bounding box center [741, 486] width 45 height 95
click at [656, 384] on input "d." at bounding box center [655, 379] width 1 height 12
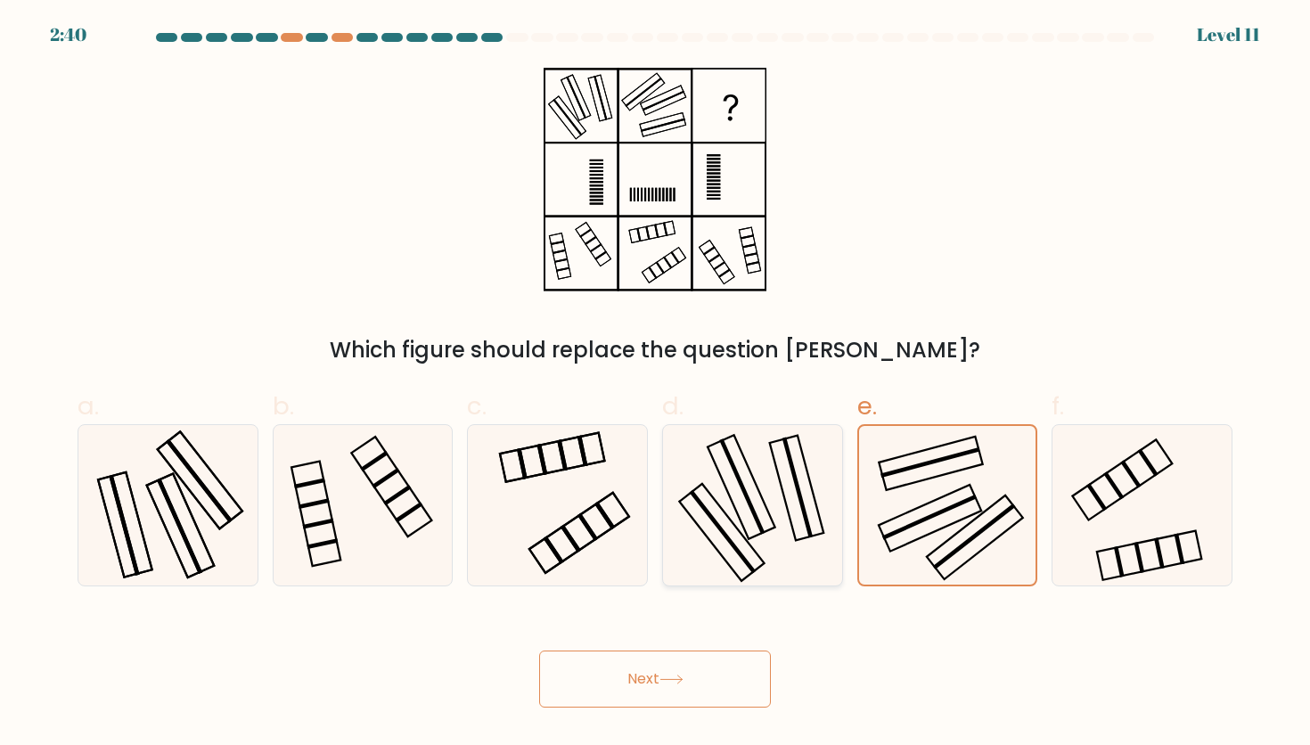
radio input "true"
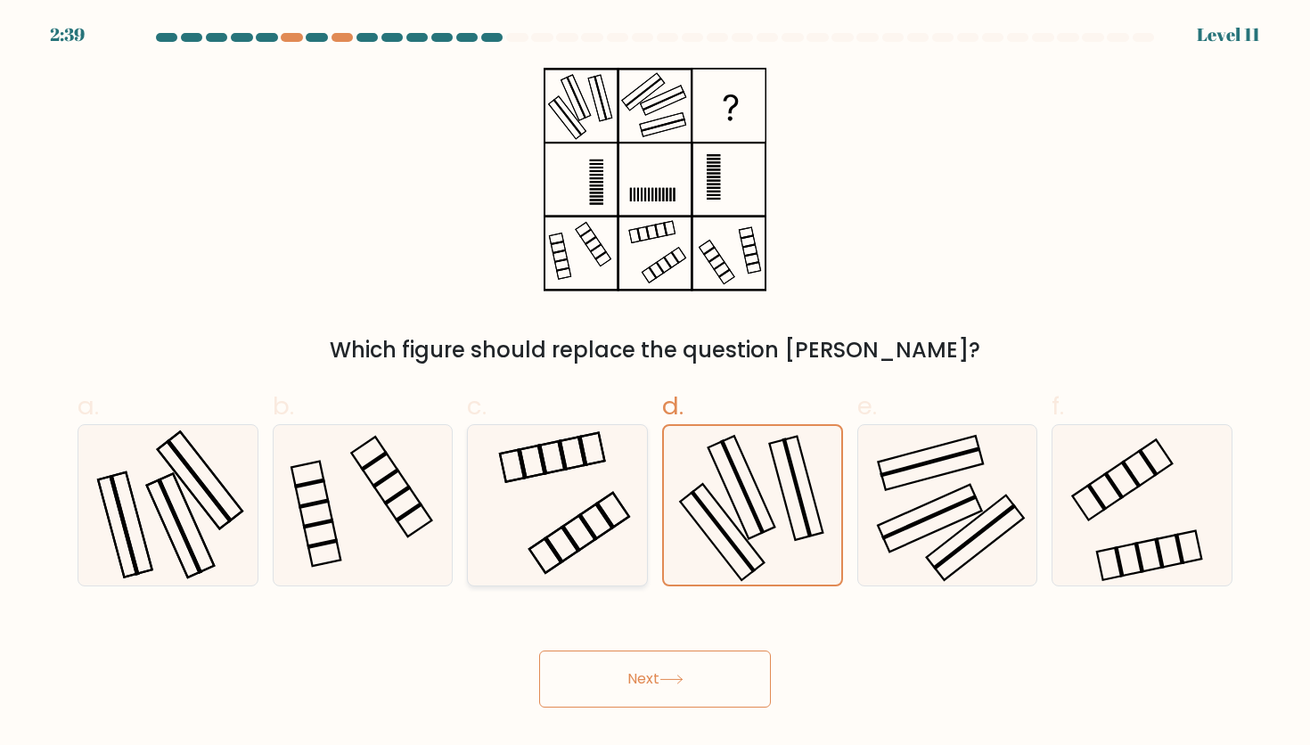
click at [602, 451] on rect at bounding box center [552, 457] width 105 height 49
click at [655, 384] on input "c." at bounding box center [655, 379] width 1 height 12
radio input "true"
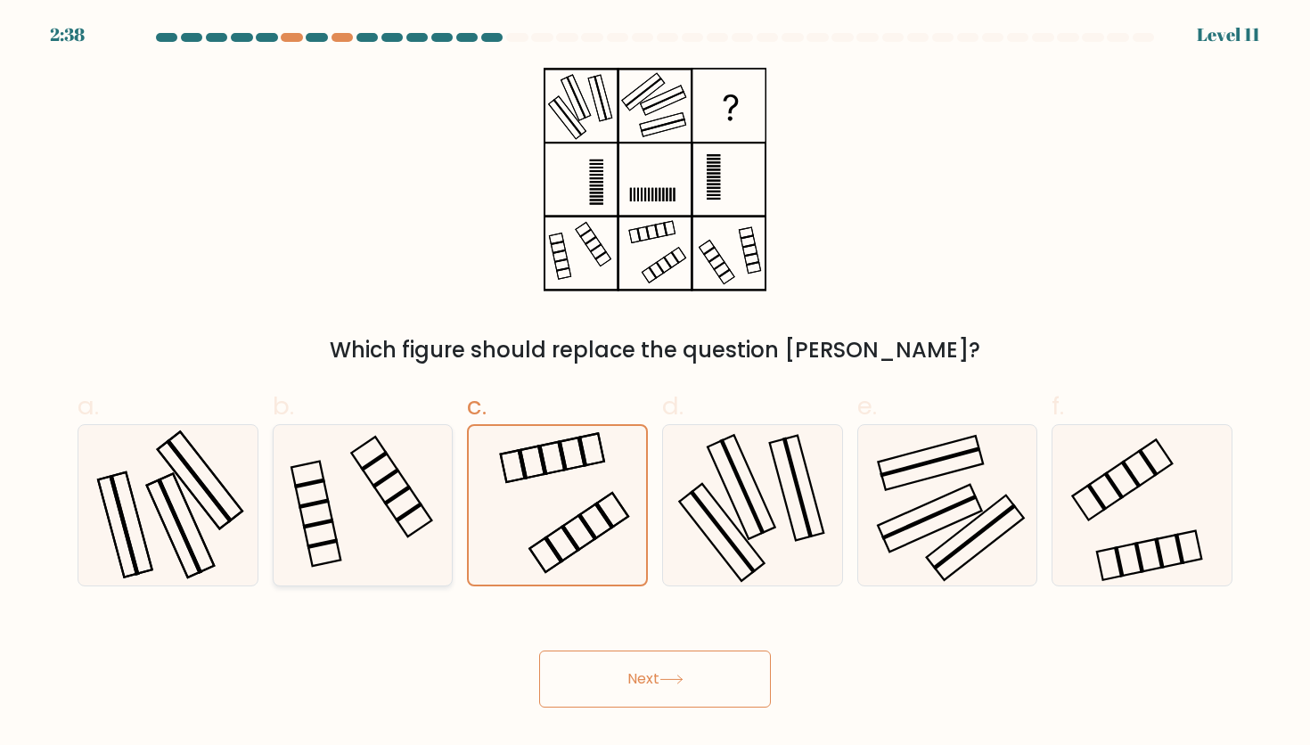
click at [414, 491] on icon at bounding box center [363, 505] width 160 height 160
click at [655, 384] on input "b." at bounding box center [655, 379] width 1 height 12
radio input "true"
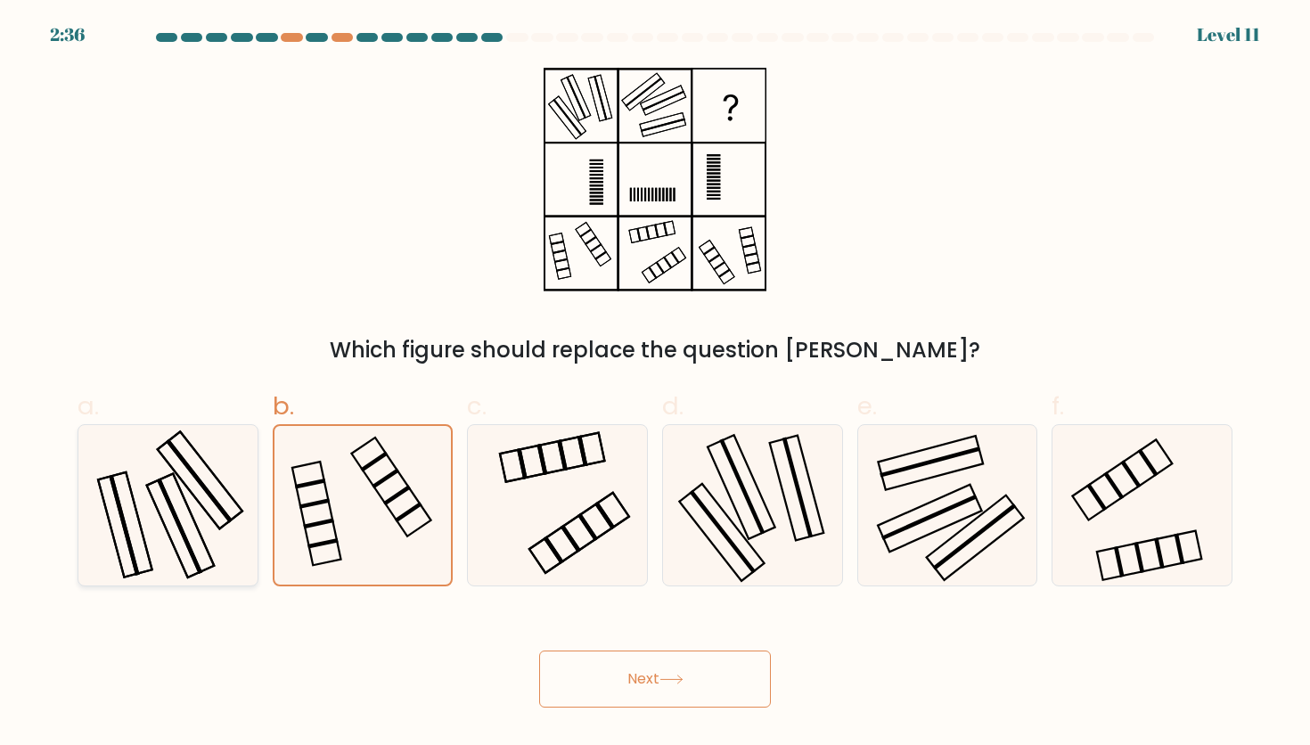
click at [220, 521] on icon at bounding box center [167, 505] width 160 height 160
click at [655, 384] on input "a." at bounding box center [655, 379] width 1 height 12
radio input "true"
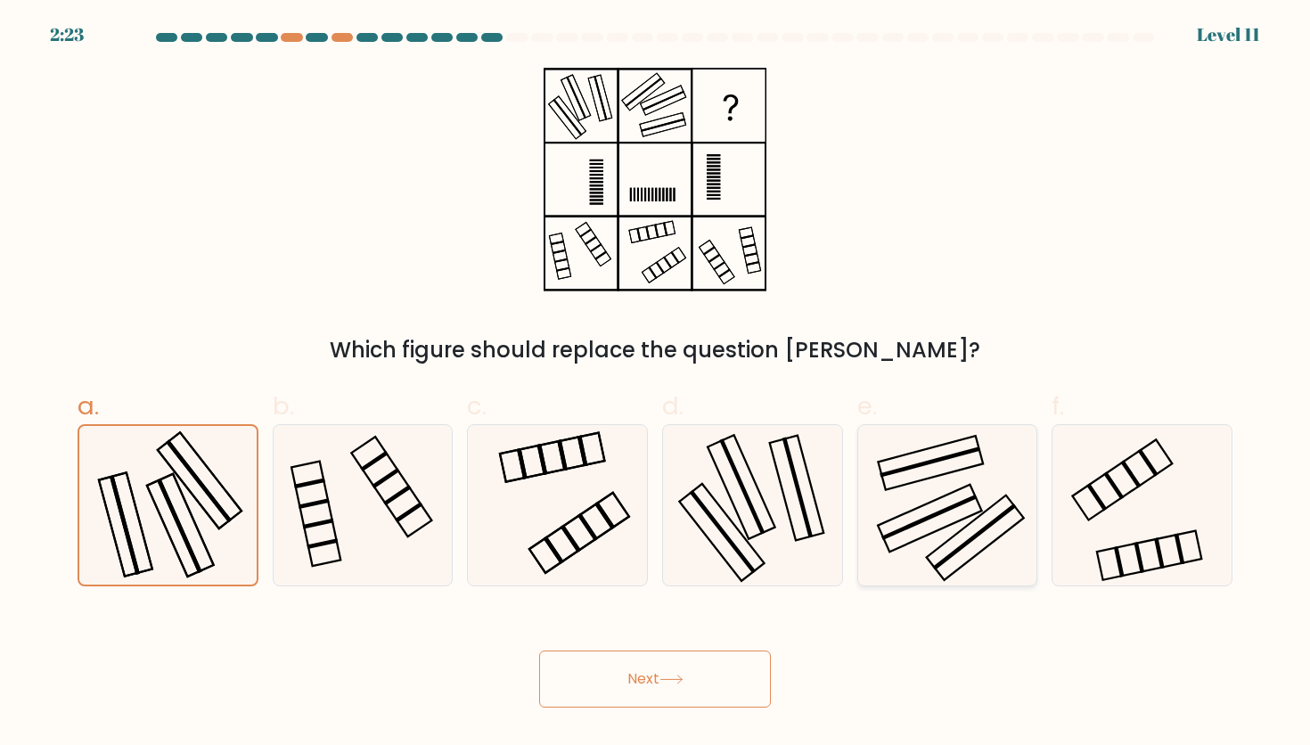
click at [921, 545] on icon at bounding box center [947, 505] width 160 height 160
click at [656, 384] on input "e." at bounding box center [655, 379] width 1 height 12
radio input "true"
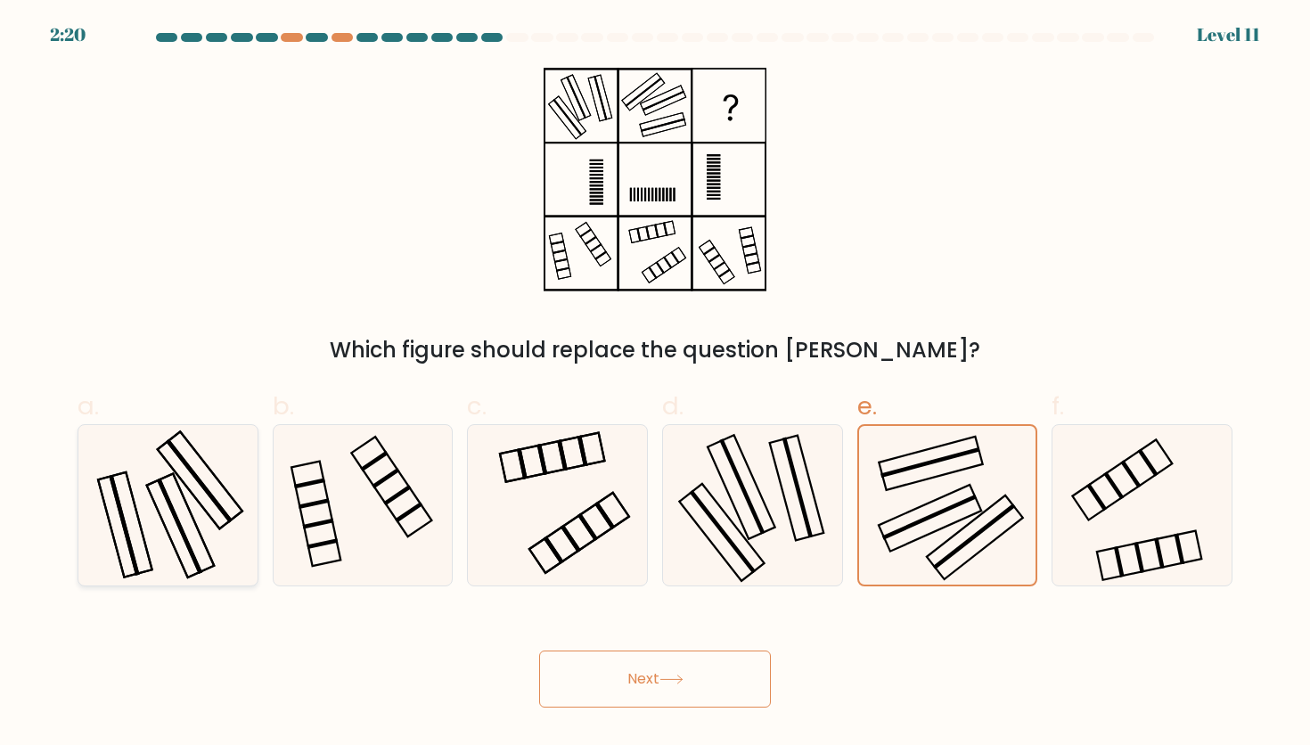
click at [218, 499] on icon at bounding box center [167, 505] width 160 height 160
click at [655, 384] on input "a." at bounding box center [655, 379] width 1 height 12
radio input "true"
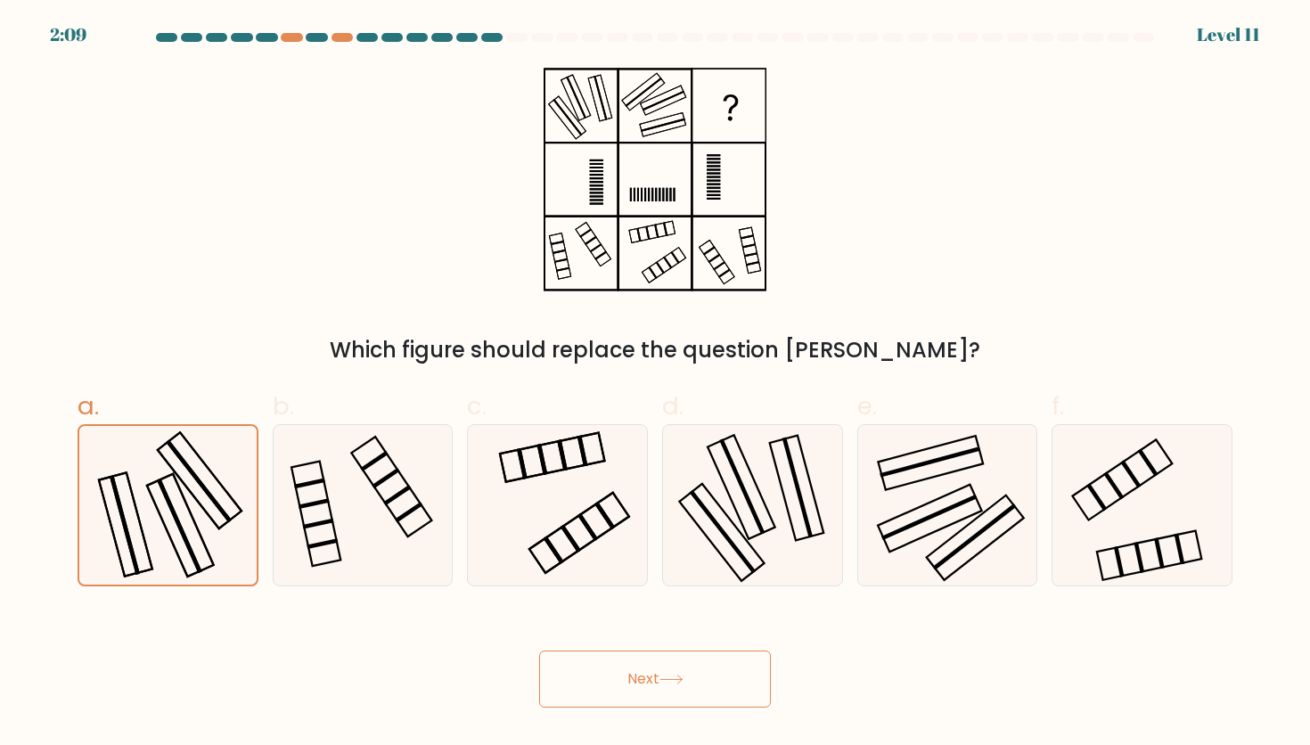
click at [619, 694] on button "Next" at bounding box center [655, 679] width 232 height 57
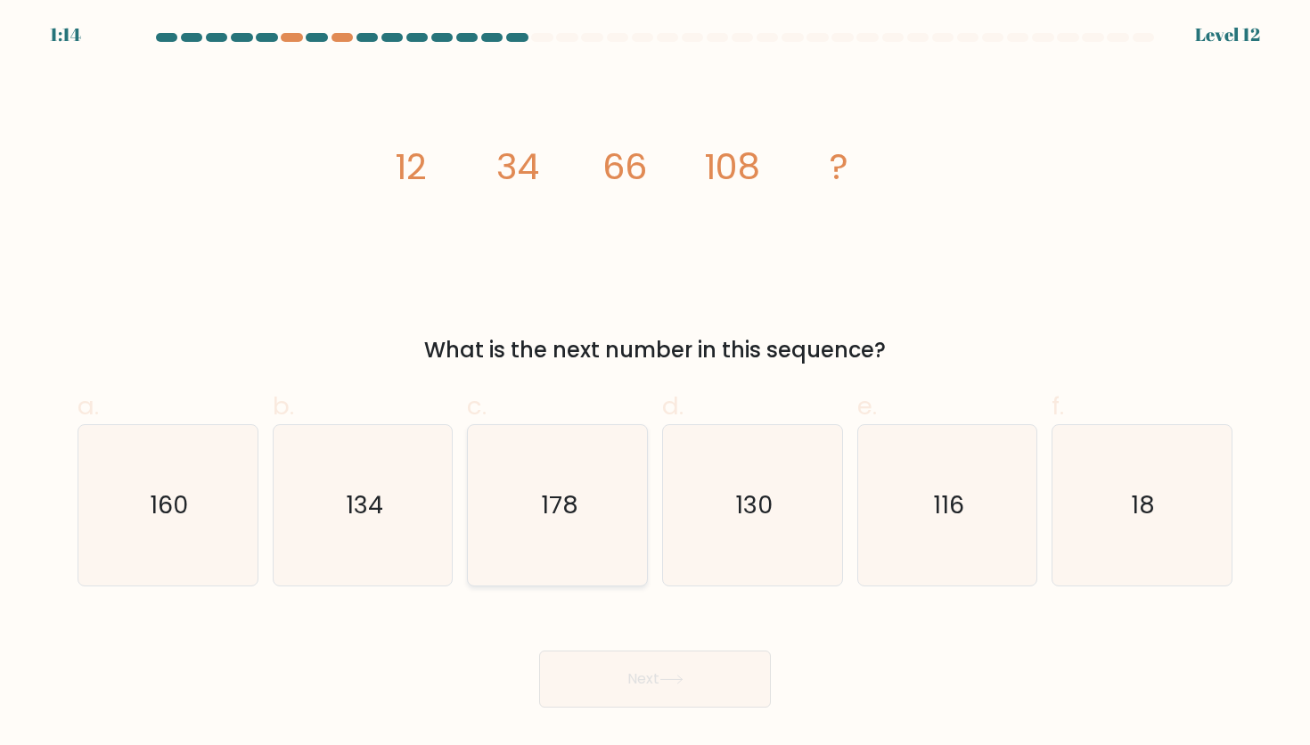
click at [587, 512] on icon "178" at bounding box center [558, 505] width 160 height 160
click at [655, 384] on input "c. 178" at bounding box center [655, 379] width 1 height 12
radio input "true"
click at [661, 689] on button "Next" at bounding box center [655, 679] width 232 height 57
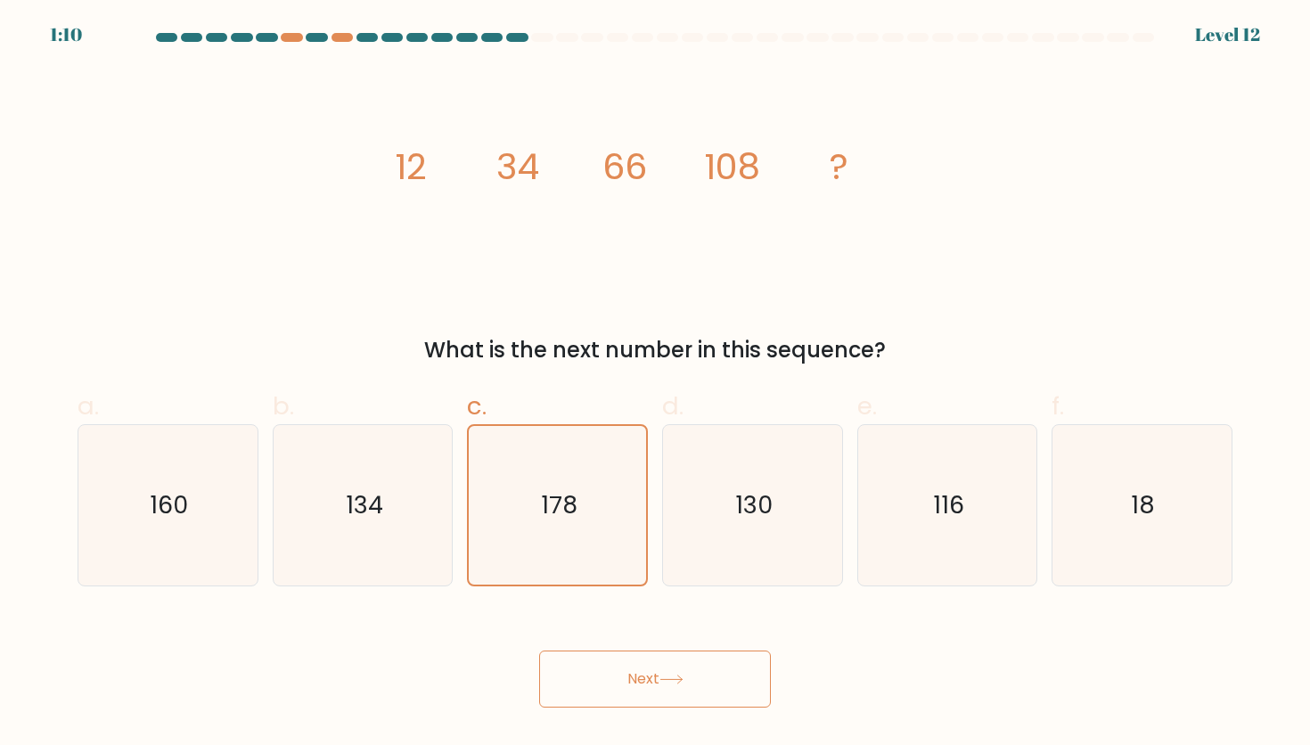
click at [661, 689] on button "Next" at bounding box center [655, 679] width 232 height 57
click at [904, 684] on div "Next" at bounding box center [655, 658] width 1177 height 100
click at [672, 676] on icon at bounding box center [672, 680] width 24 height 10
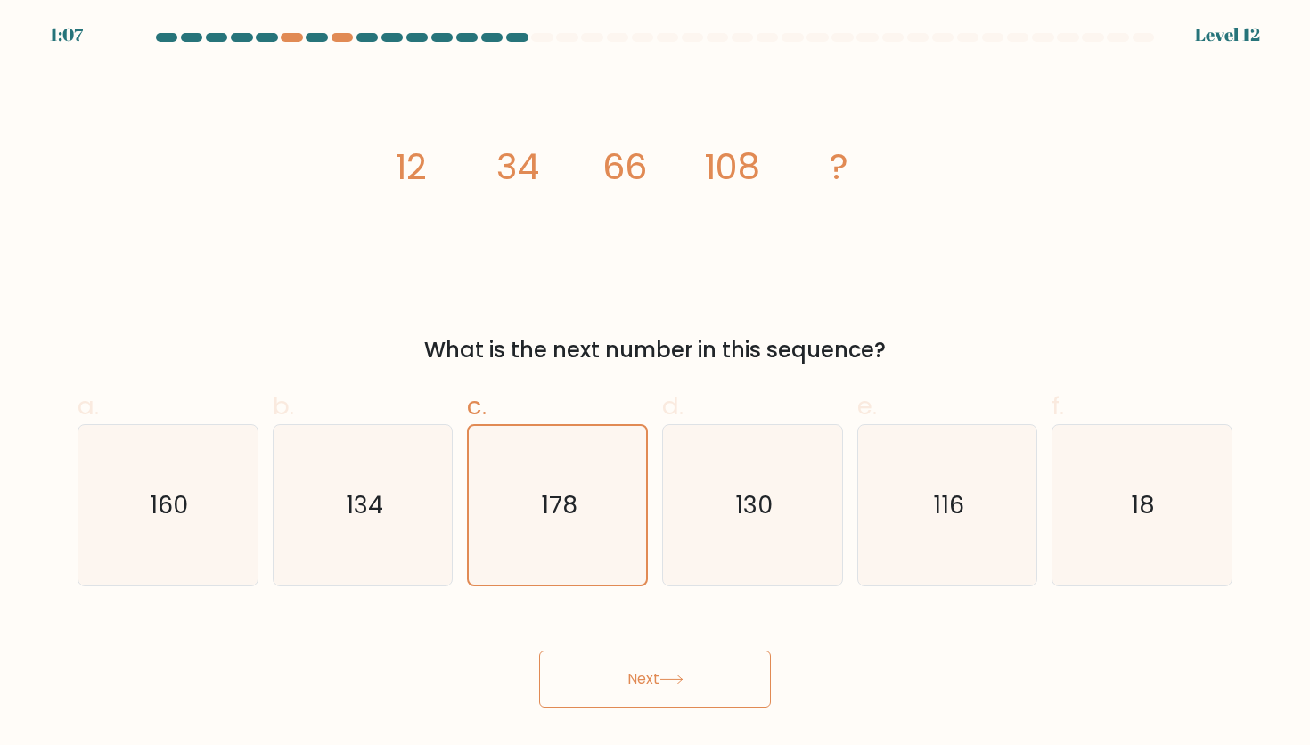
click at [672, 676] on icon at bounding box center [672, 680] width 24 height 10
click at [584, 529] on icon "178" at bounding box center [558, 505] width 159 height 159
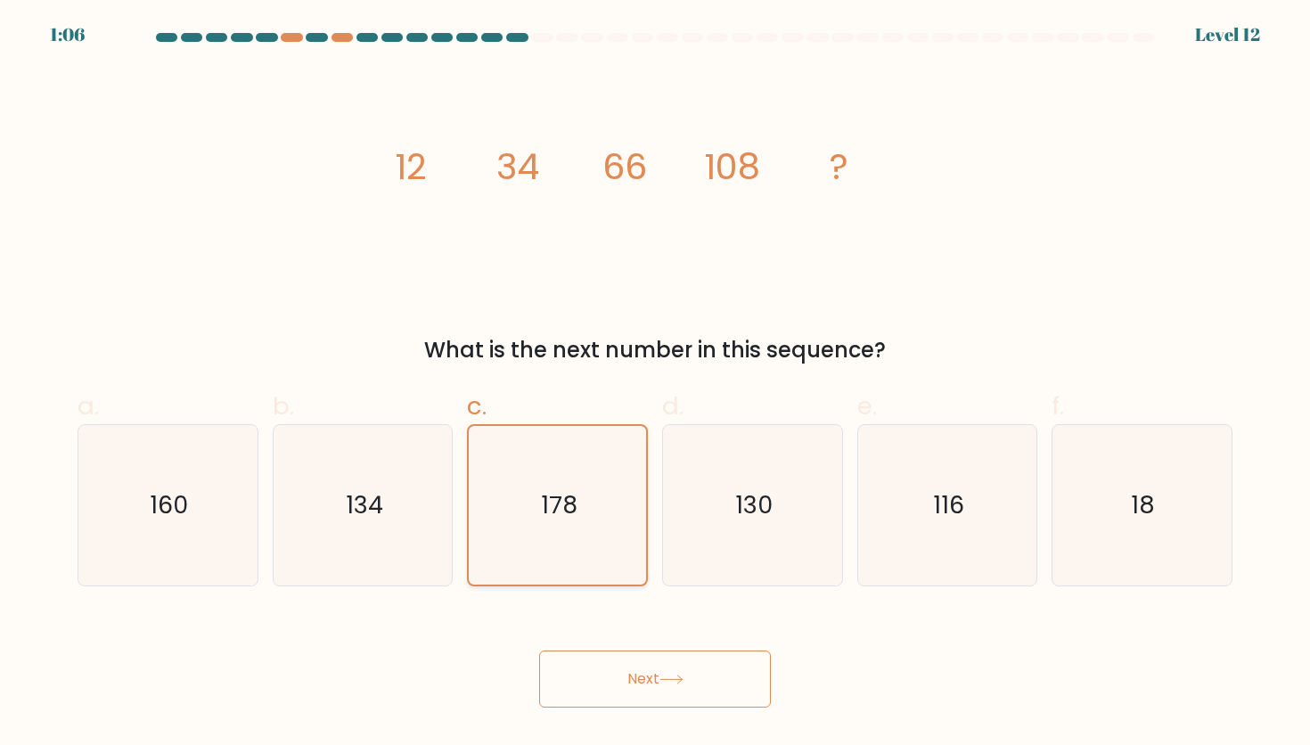
click at [655, 384] on input "c. 178" at bounding box center [655, 379] width 1 height 12
click at [731, 516] on icon "130" at bounding box center [752, 505] width 160 height 160
click at [656, 384] on input "d. 130" at bounding box center [655, 379] width 1 height 12
radio input "true"
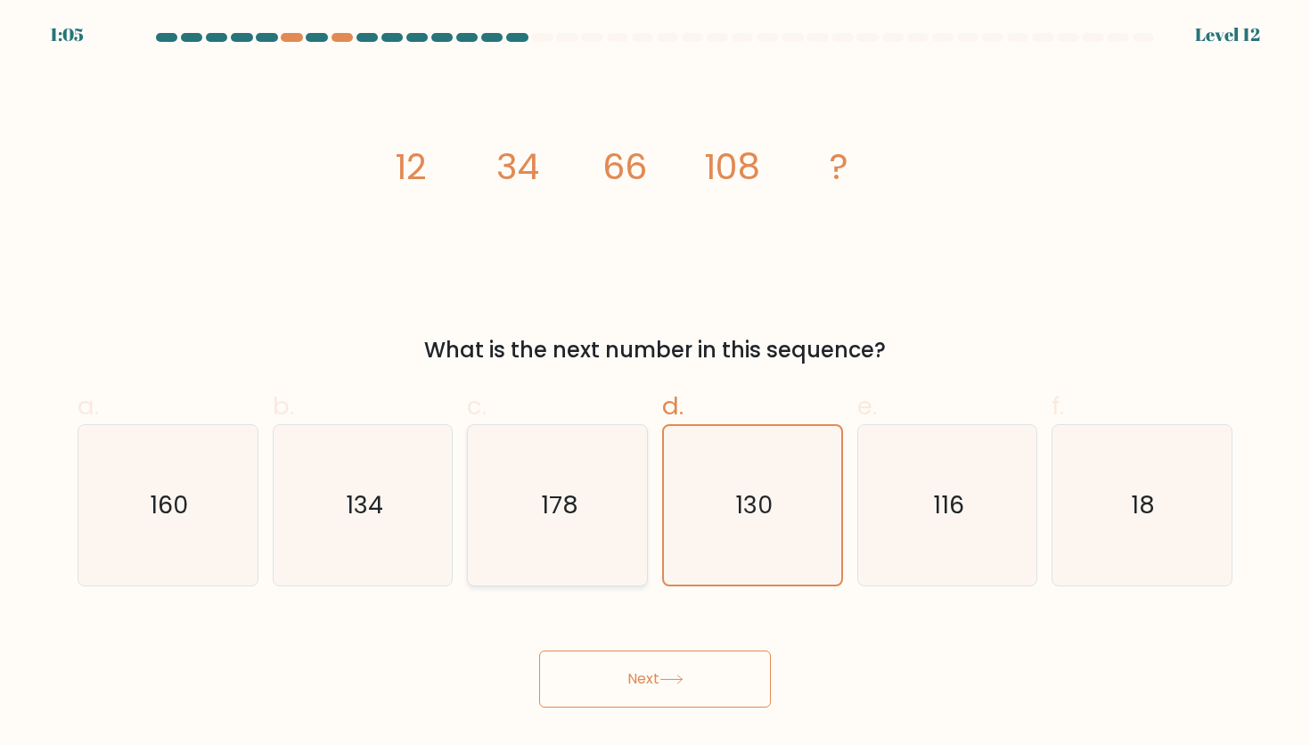
click at [596, 508] on icon "178" at bounding box center [558, 505] width 160 height 160
click at [655, 384] on input "c. 178" at bounding box center [655, 379] width 1 height 12
radio input "true"
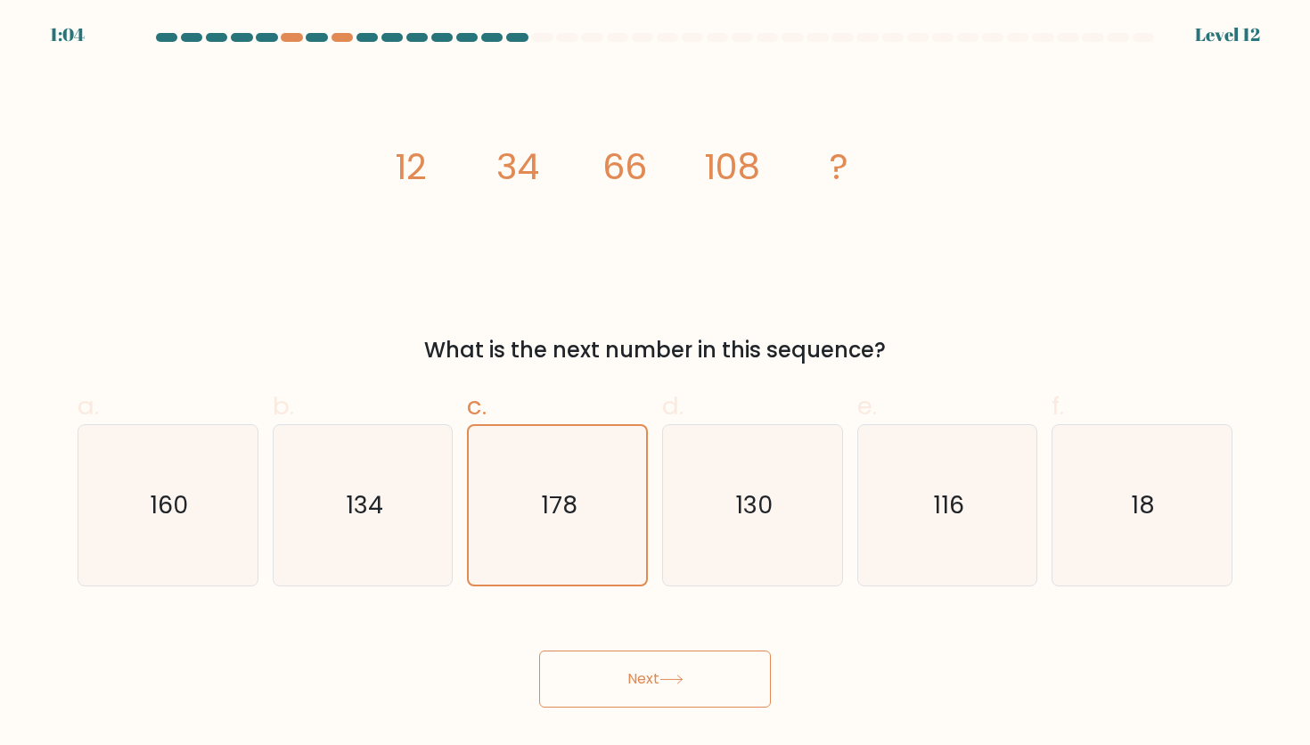
click at [657, 651] on button "Next" at bounding box center [655, 679] width 232 height 57
click at [660, 667] on button "Next" at bounding box center [655, 679] width 232 height 57
click at [389, 516] on icon "134" at bounding box center [363, 505] width 160 height 160
click at [655, 384] on input "b. 134" at bounding box center [655, 379] width 1 height 12
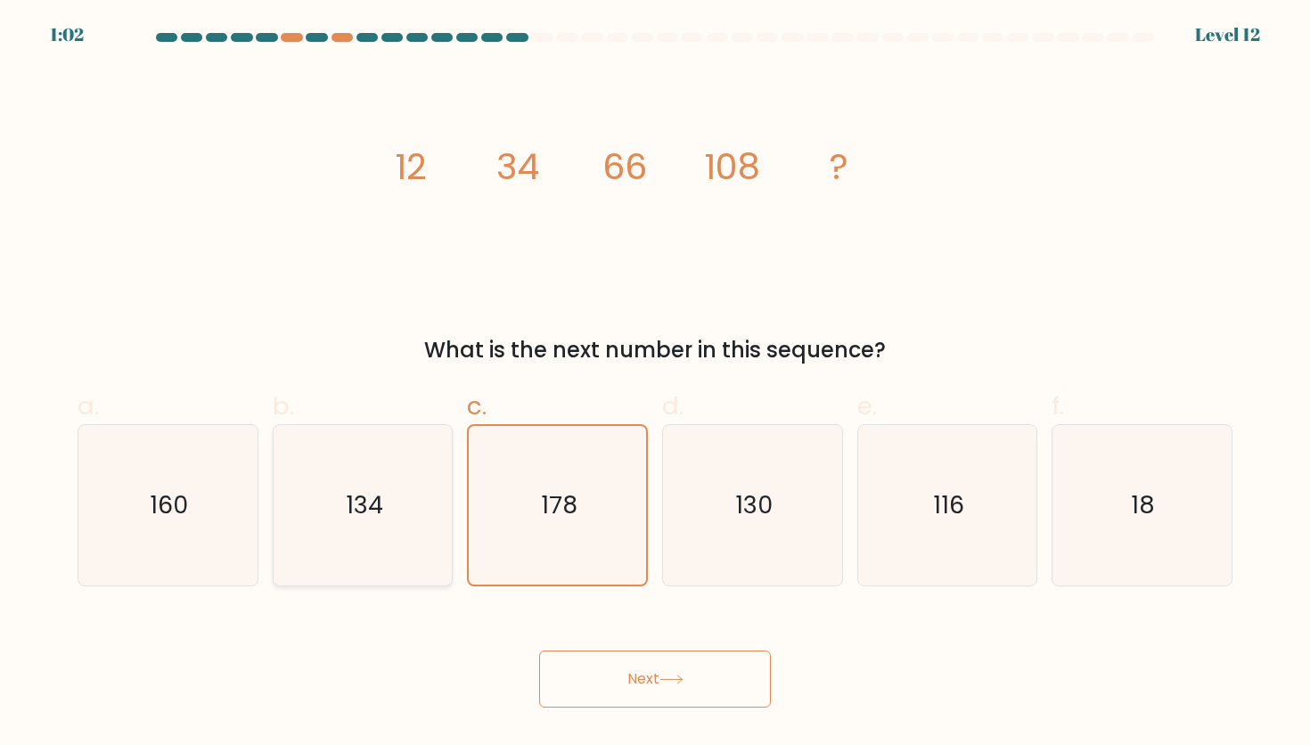
radio input "true"
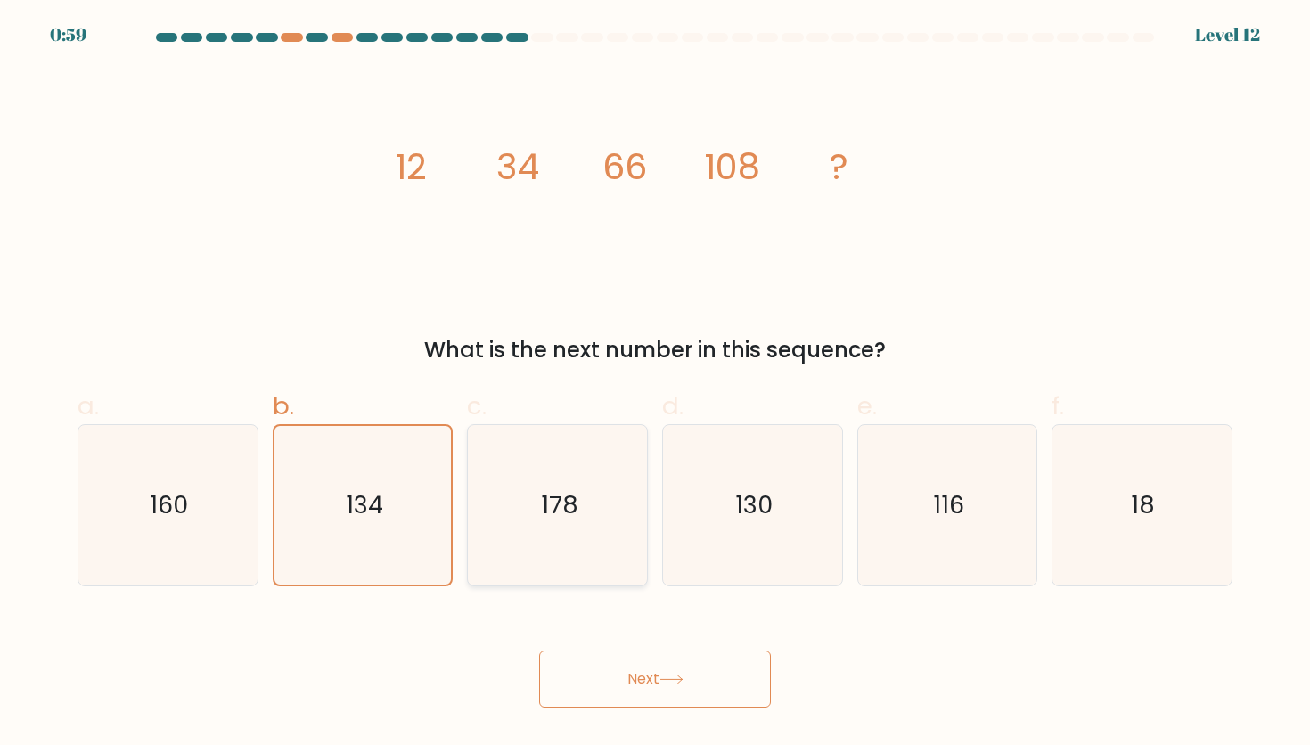
click at [523, 504] on icon "178" at bounding box center [558, 505] width 160 height 160
click at [655, 384] on input "c. 178" at bounding box center [655, 379] width 1 height 12
radio input "true"
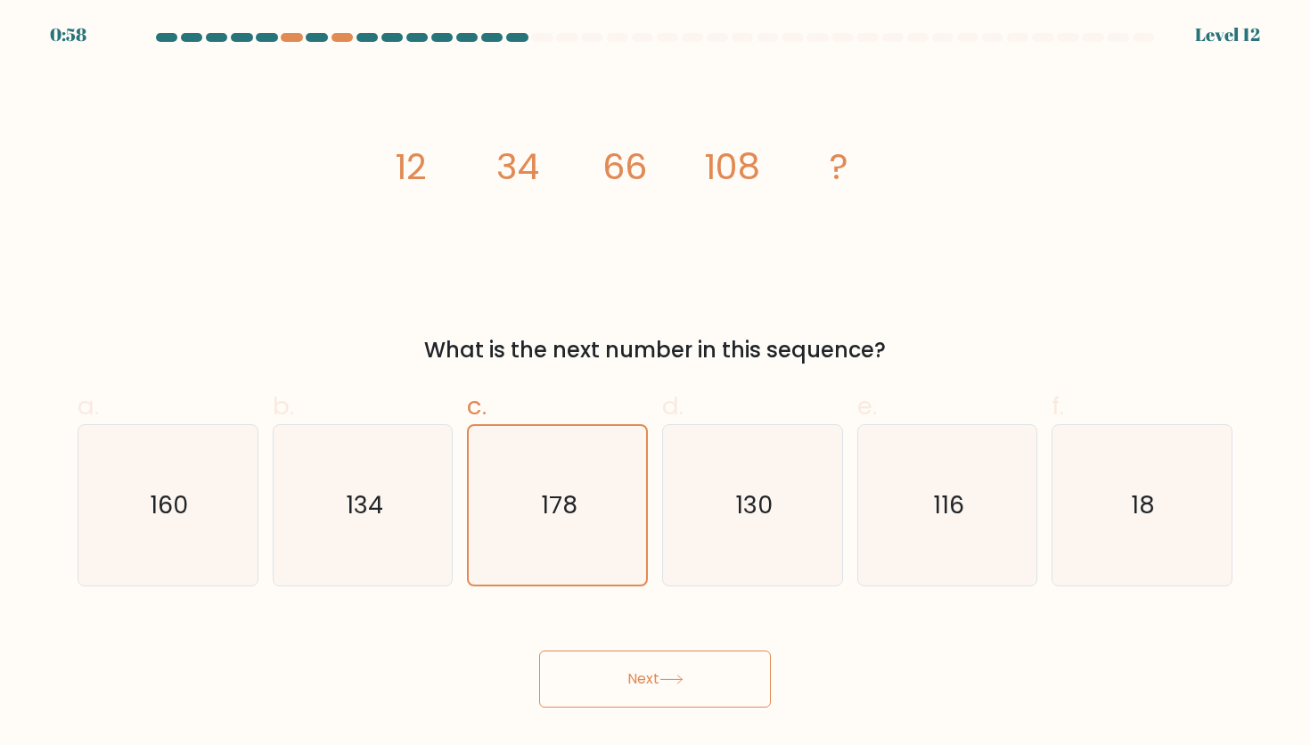
click at [648, 669] on button "Next" at bounding box center [655, 679] width 232 height 57
click at [125, 511] on icon "160" at bounding box center [167, 505] width 160 height 160
click at [655, 384] on input "a. 160" at bounding box center [655, 379] width 1 height 12
radio input "true"
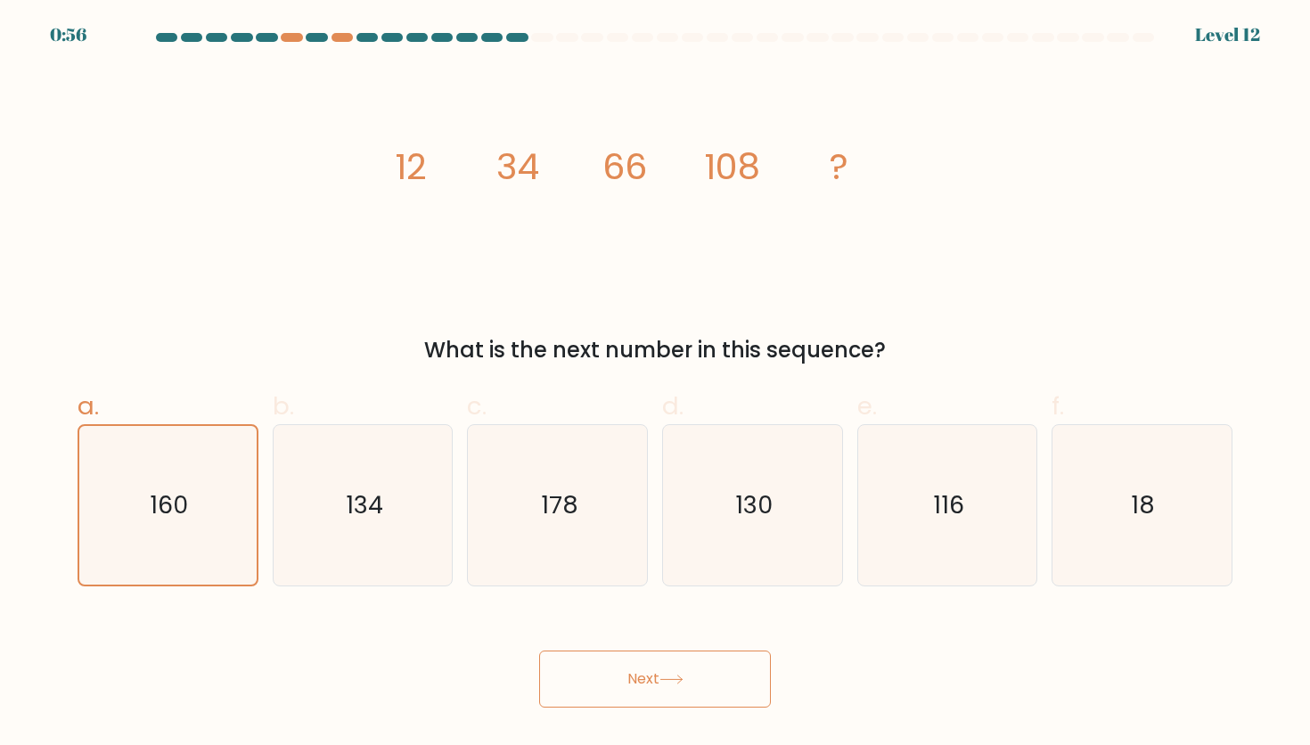
click at [685, 669] on button "Next" at bounding box center [655, 679] width 232 height 57
click at [621, 437] on icon "178" at bounding box center [558, 505] width 160 height 160
click at [655, 384] on input "c. 178" at bounding box center [655, 379] width 1 height 12
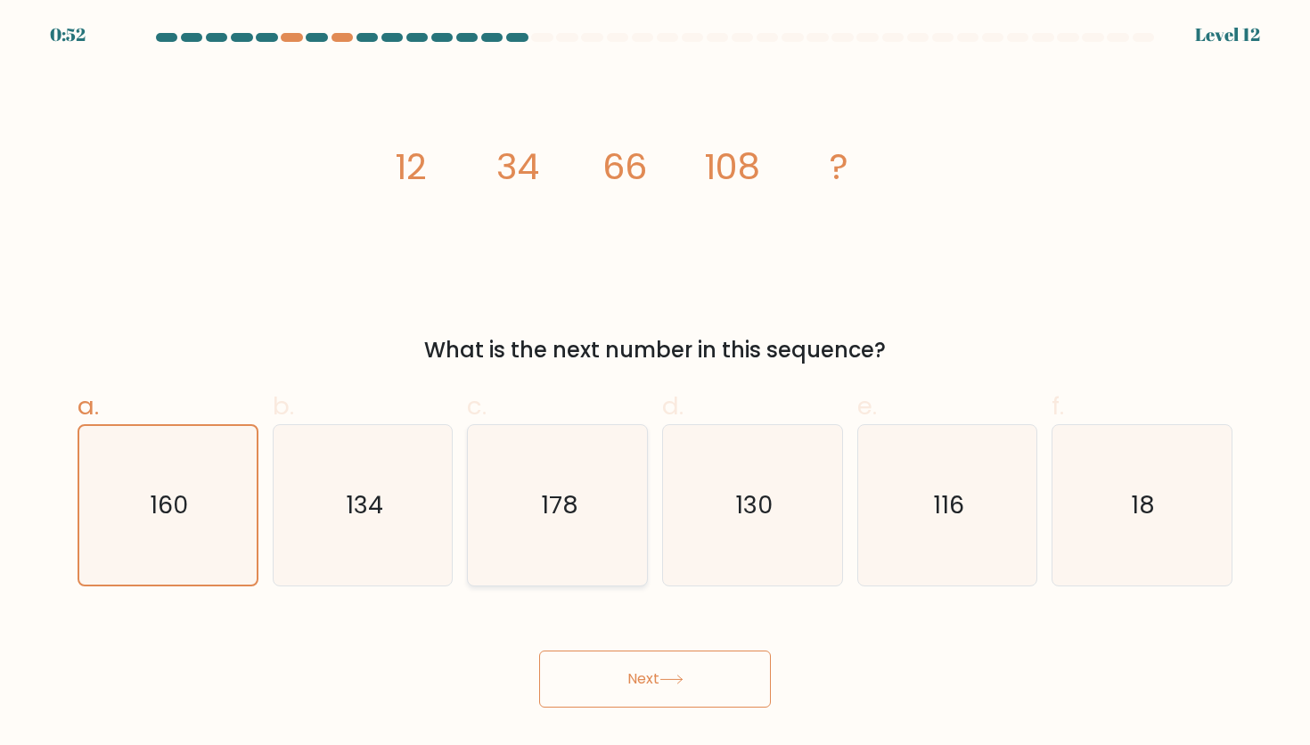
radio input "true"
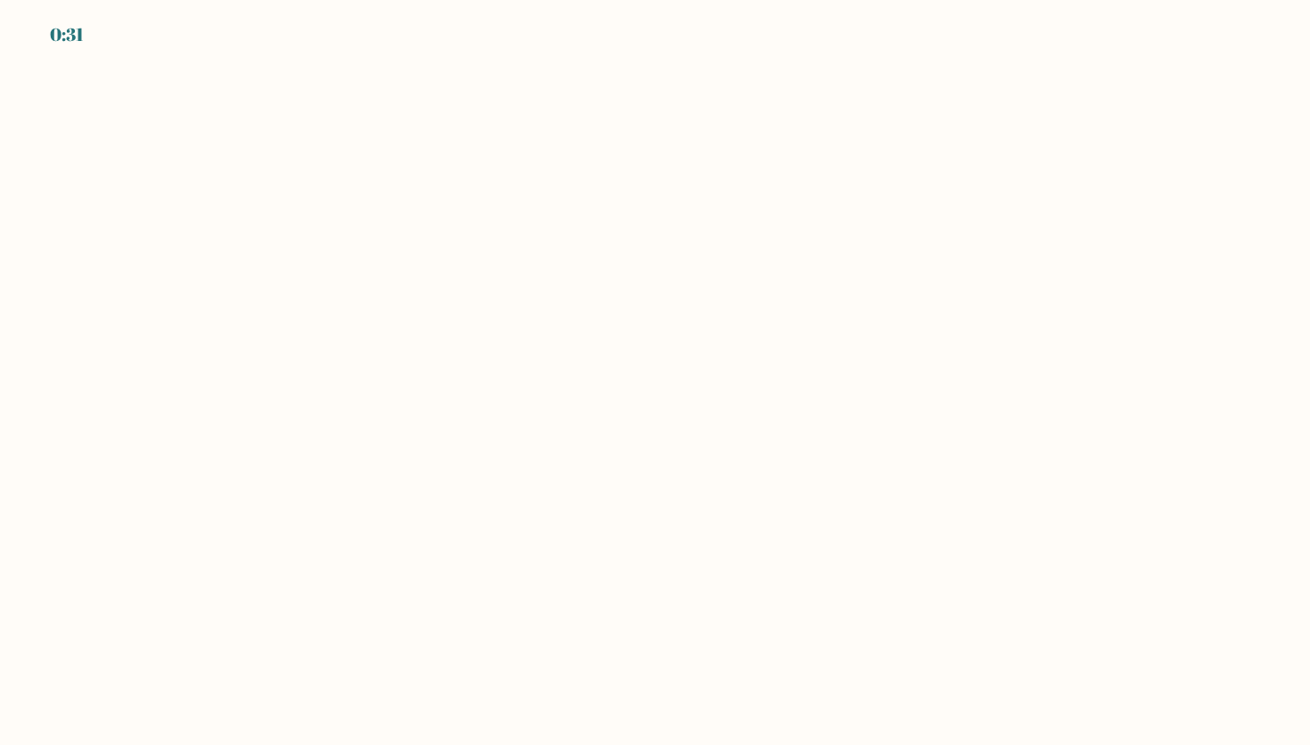
click at [555, 276] on body "0:31" at bounding box center [655, 372] width 1310 height 745
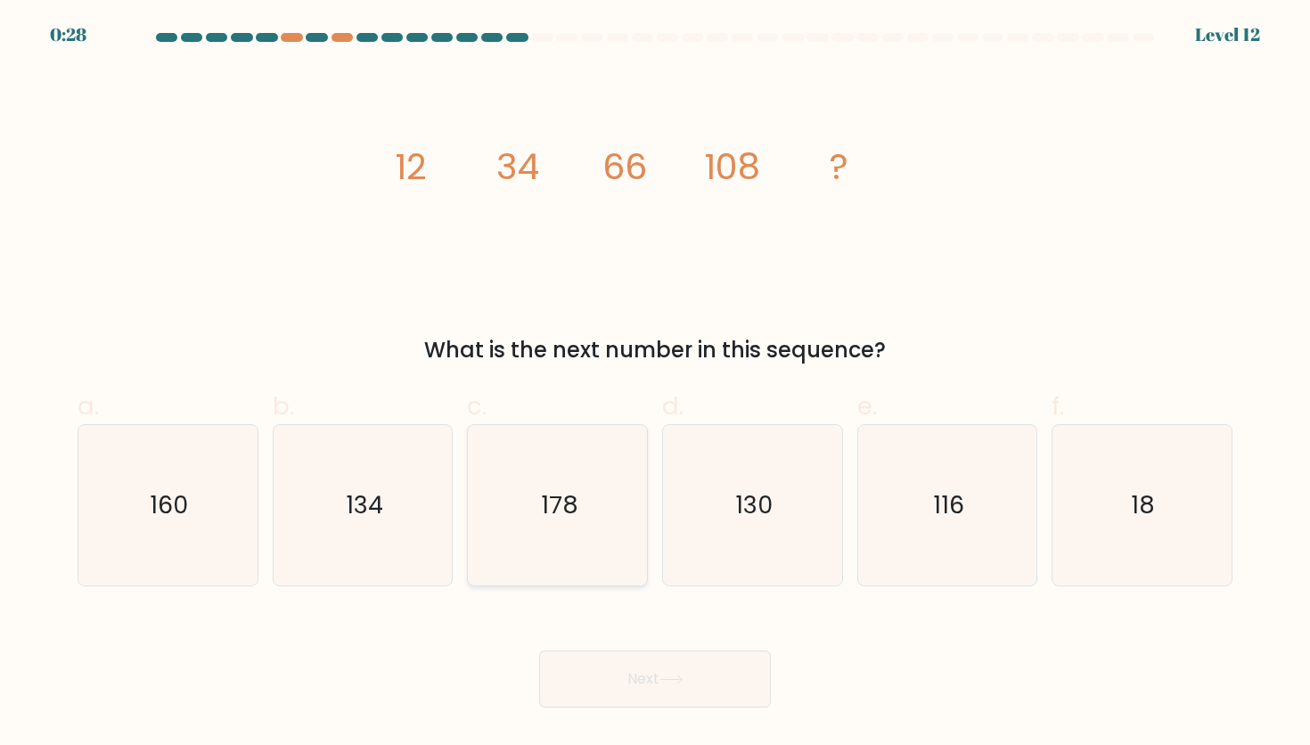
click at [574, 477] on icon "178" at bounding box center [558, 505] width 160 height 160
click at [655, 384] on input "c. 178" at bounding box center [655, 379] width 1 height 12
radio input "true"
click at [691, 685] on button "Next" at bounding box center [655, 679] width 232 height 57
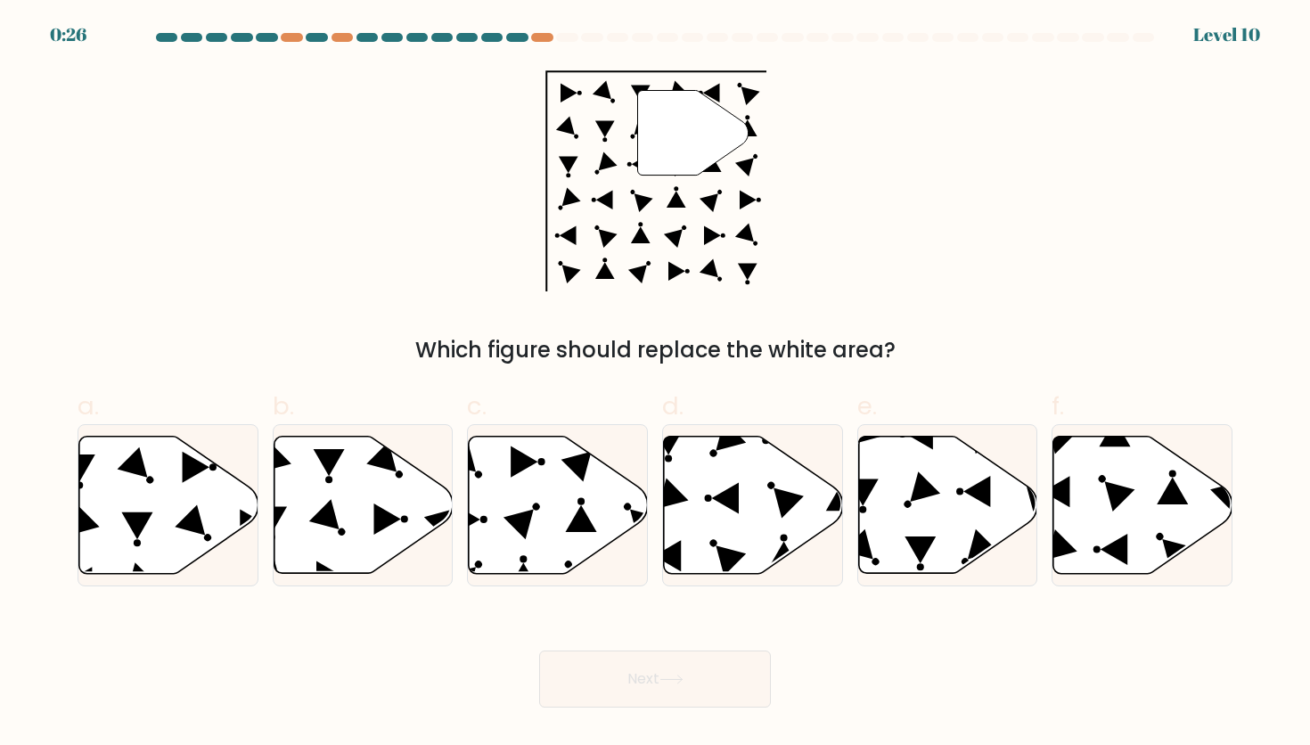
click at [691, 685] on button "Next" at bounding box center [655, 679] width 232 height 57
click at [734, 523] on icon at bounding box center [753, 505] width 179 height 137
click at [656, 384] on input "d." at bounding box center [655, 379] width 1 height 12
radio input "true"
click at [708, 683] on button "Next" at bounding box center [655, 679] width 232 height 57
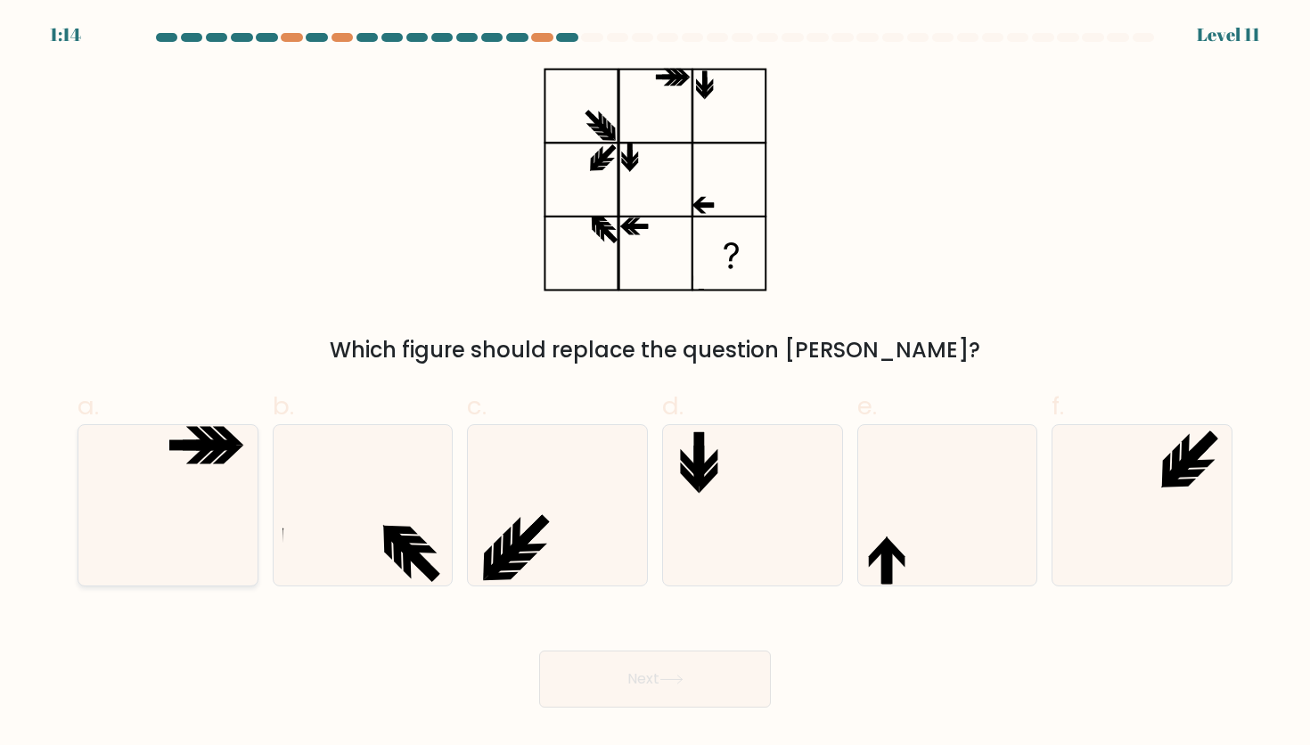
click at [205, 506] on icon at bounding box center [167, 505] width 160 height 160
click at [655, 384] on input "a." at bounding box center [655, 379] width 1 height 12
radio input "true"
click at [566, 542] on icon at bounding box center [558, 505] width 160 height 160
click at [655, 384] on input "c." at bounding box center [655, 379] width 1 height 12
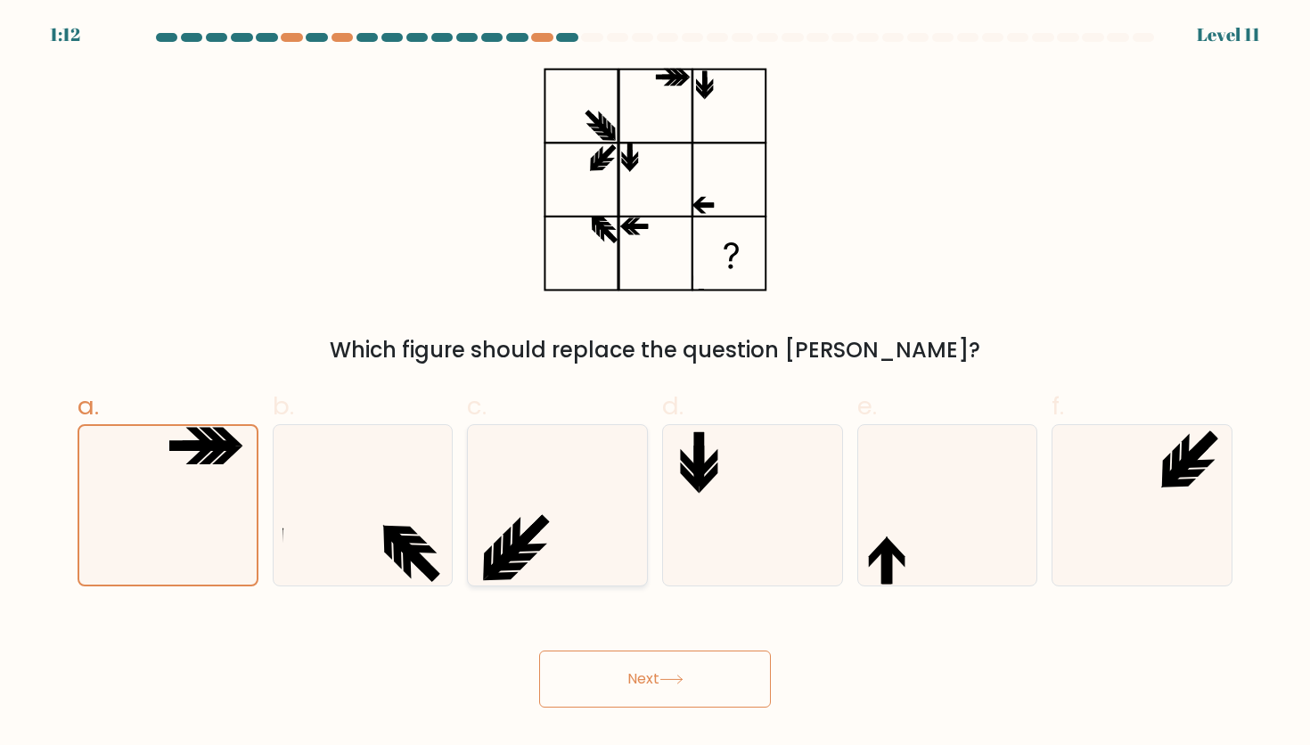
radio input "true"
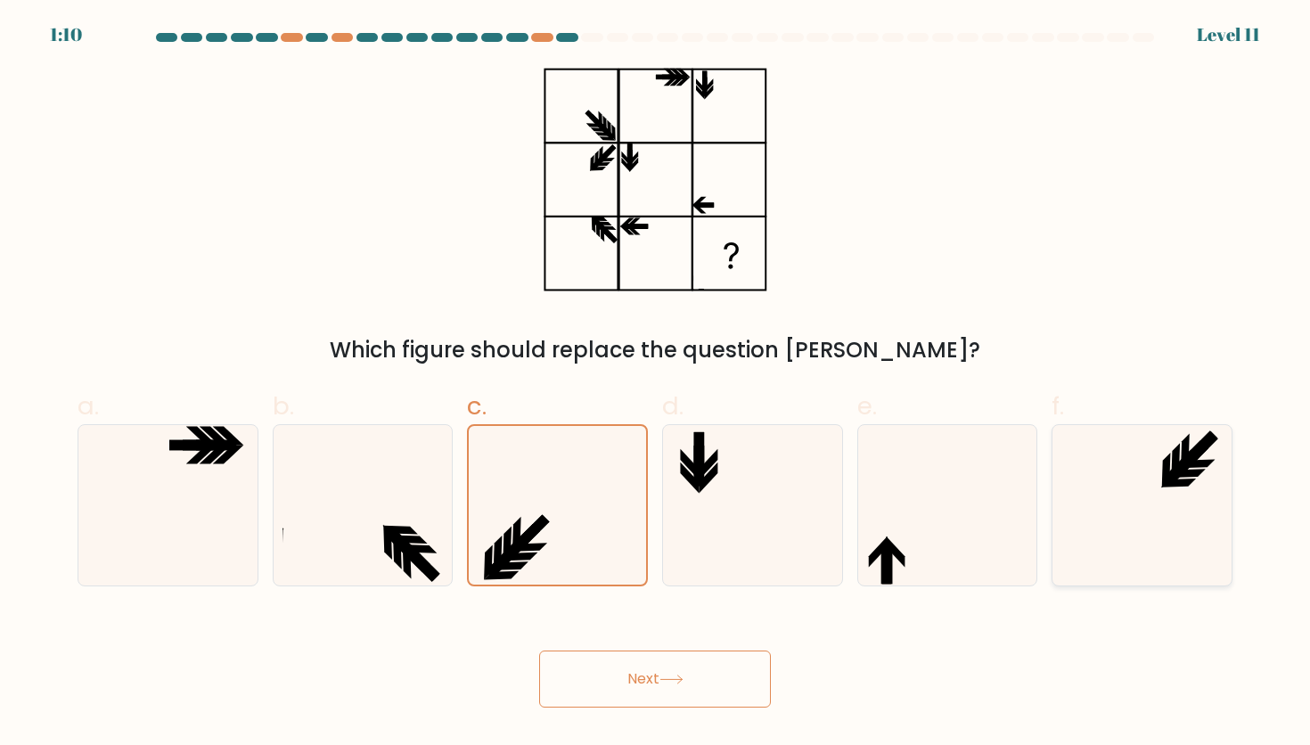
click at [1160, 470] on icon at bounding box center [1142, 505] width 160 height 160
click at [656, 384] on input "f." at bounding box center [655, 379] width 1 height 12
radio input "true"
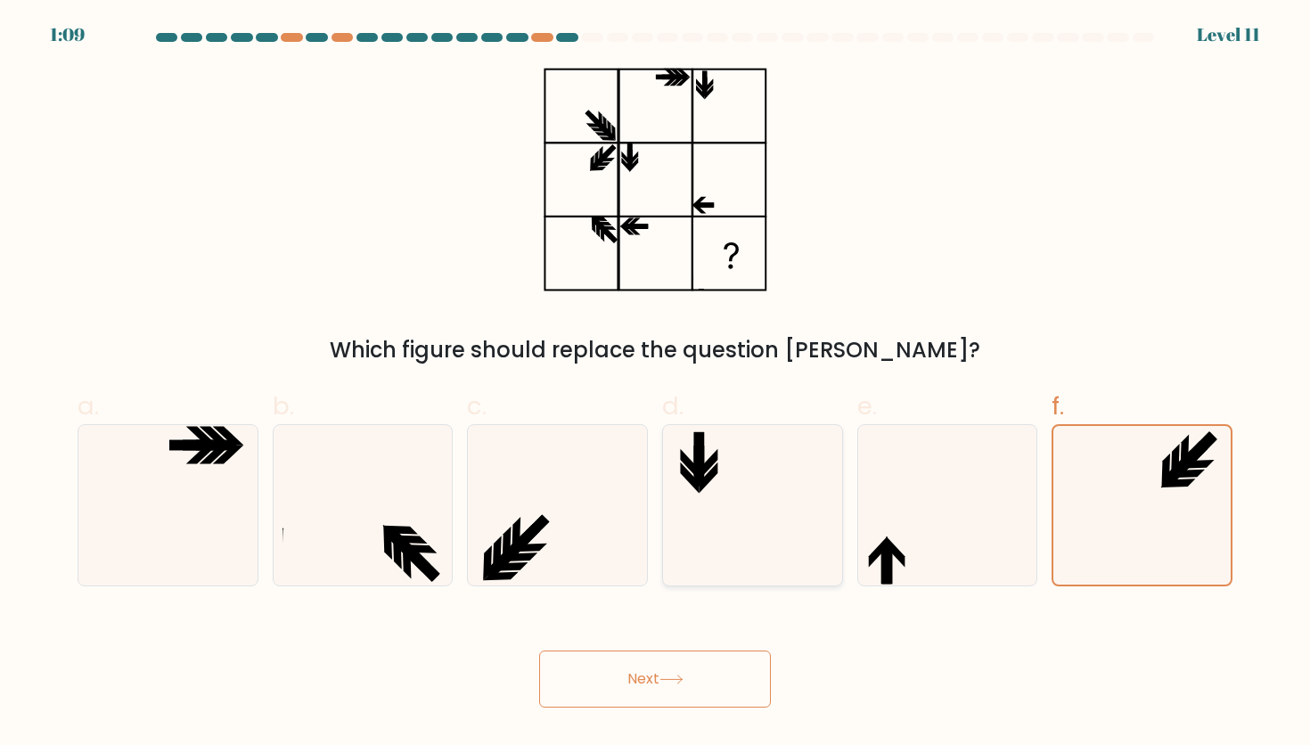
click at [701, 478] on icon at bounding box center [699, 466] width 11 height 41
click at [656, 384] on input "d." at bounding box center [655, 379] width 1 height 12
radio input "true"
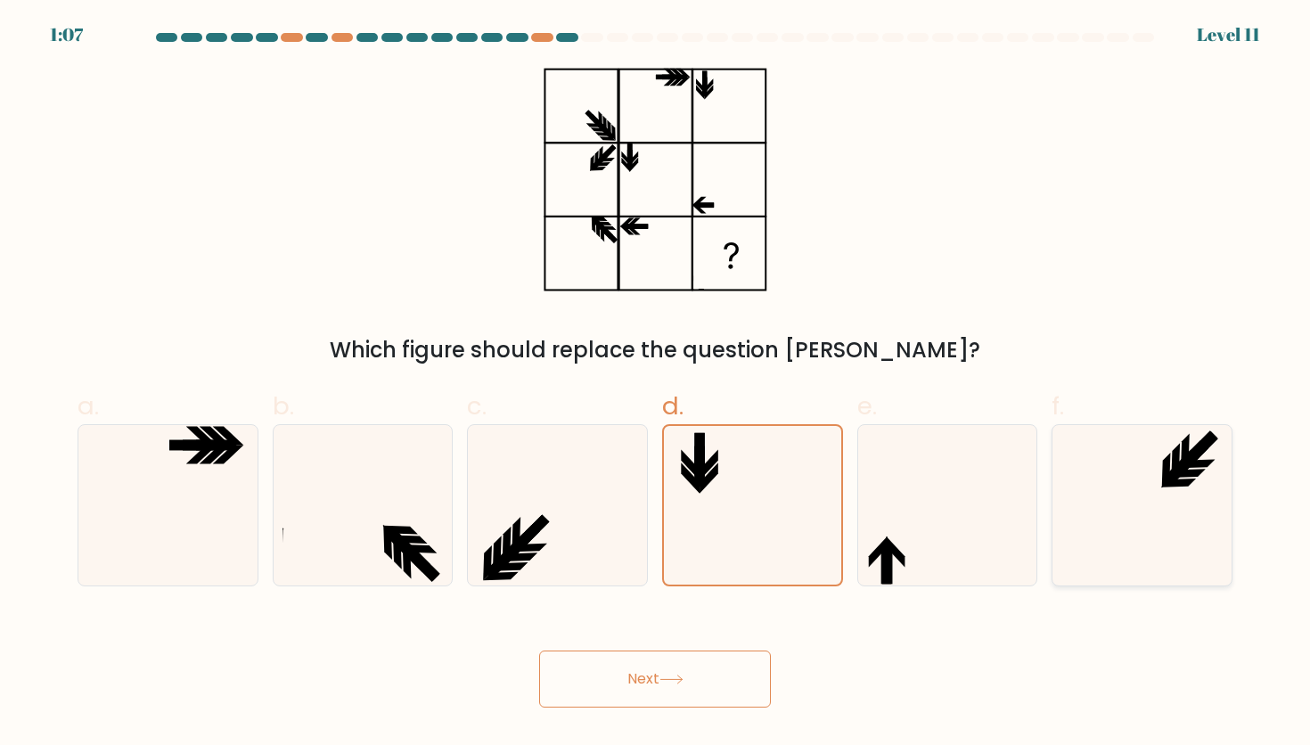
click at [1184, 440] on icon at bounding box center [1186, 452] width 9 height 36
click at [656, 384] on input "f." at bounding box center [655, 379] width 1 height 12
radio input "true"
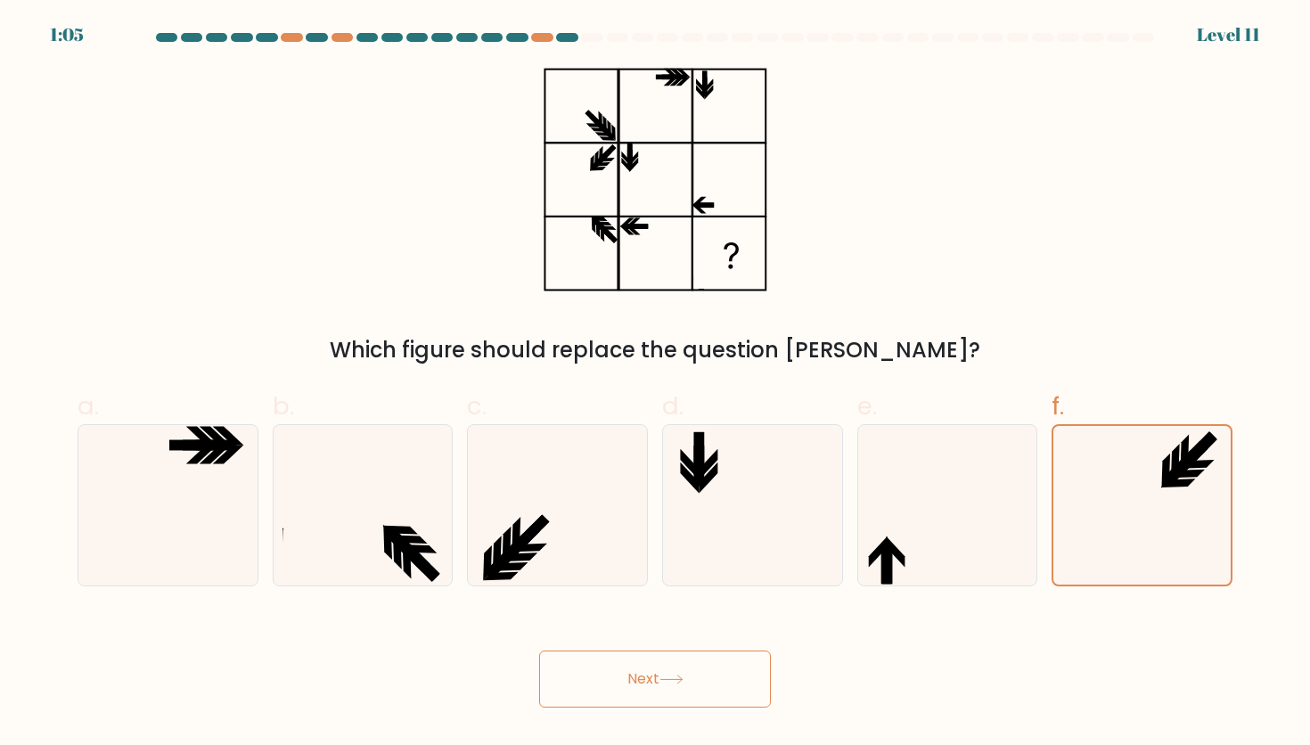
click at [674, 722] on body "1:05 Level 11" at bounding box center [655, 372] width 1310 height 745
click at [692, 679] on button "Next" at bounding box center [655, 679] width 232 height 57
